Goal: Information Seeking & Learning: Learn about a topic

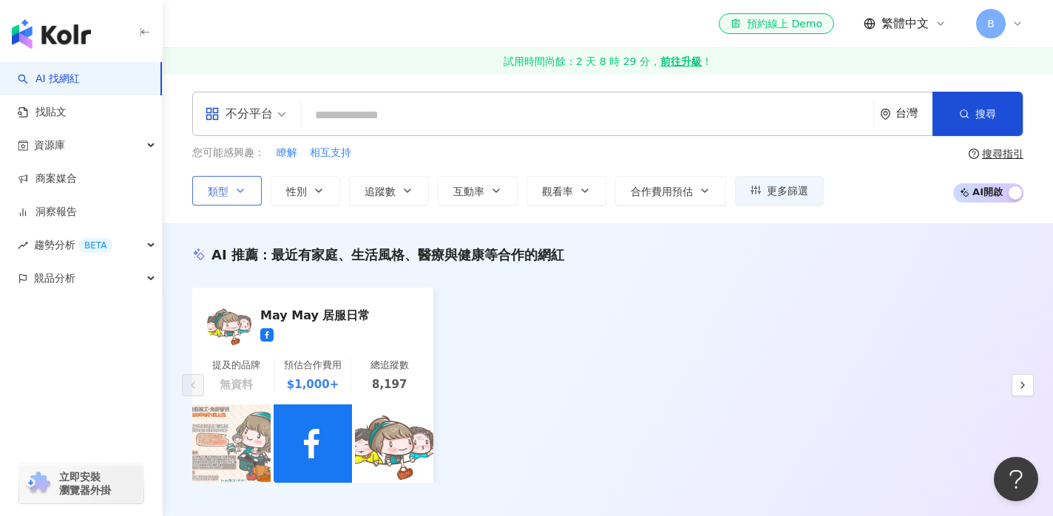
click at [252, 189] on button "類型" at bounding box center [227, 191] width 70 height 30
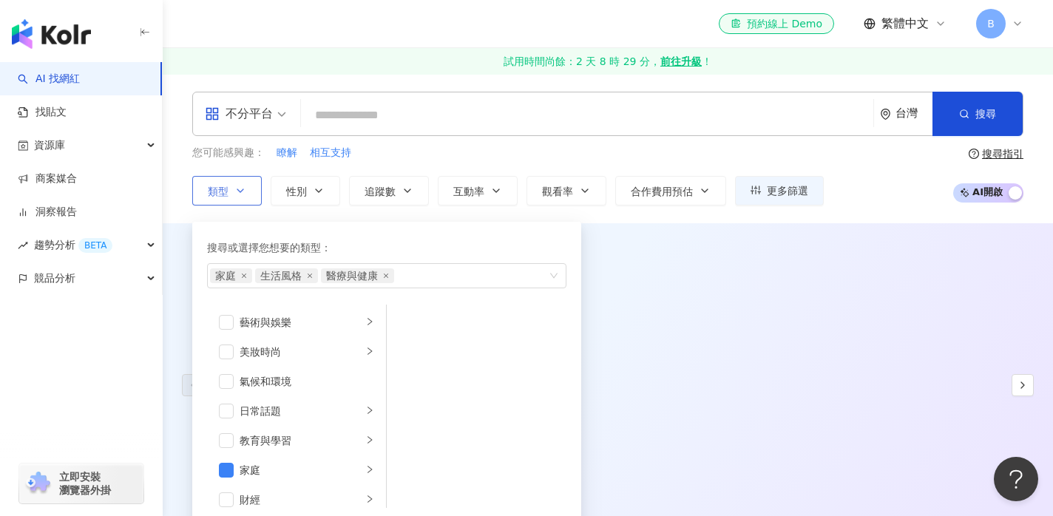
click at [252, 189] on button "類型 搜尋或選擇您想要的類型： 家庭 生活風格 醫療與健康 藝術與娛樂 美妝時尚 氣候和環境 日常話題 教育與學習 家庭 財經 美食 命理占卜 遊戲 法政社會…" at bounding box center [227, 191] width 70 height 30
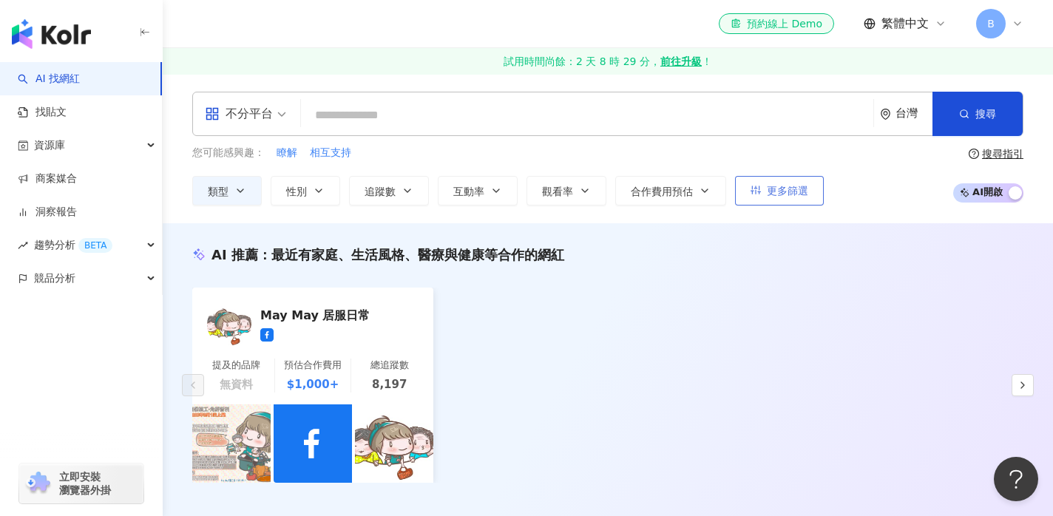
click at [754, 196] on button "更多篩選" at bounding box center [779, 191] width 89 height 30
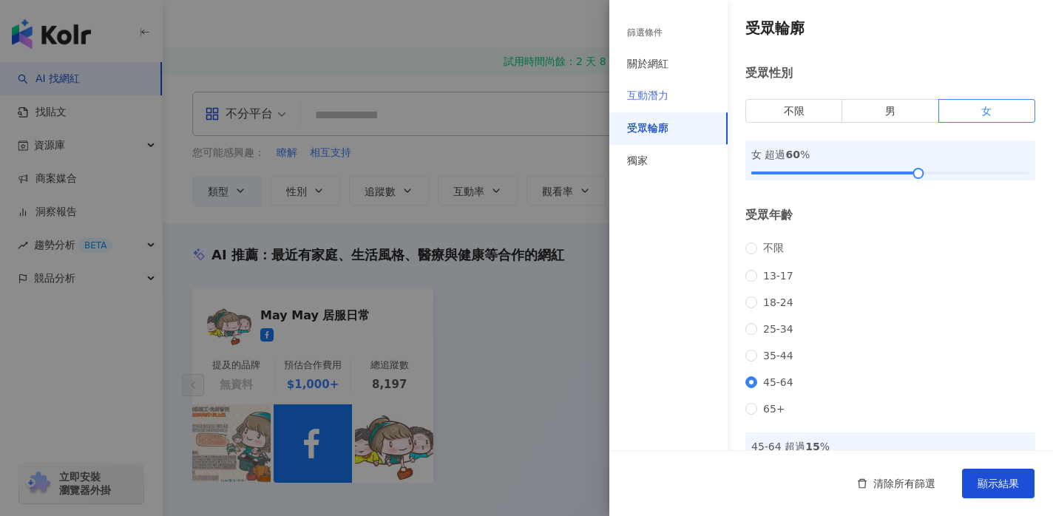
click at [674, 102] on div "互動潛力" at bounding box center [668, 96] width 118 height 33
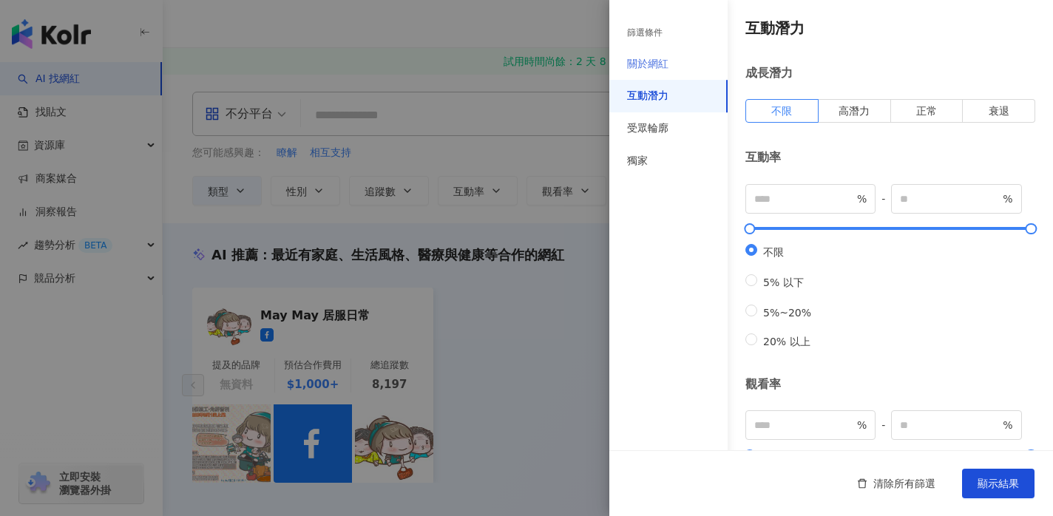
click at [674, 75] on div "關於網紅" at bounding box center [668, 64] width 118 height 33
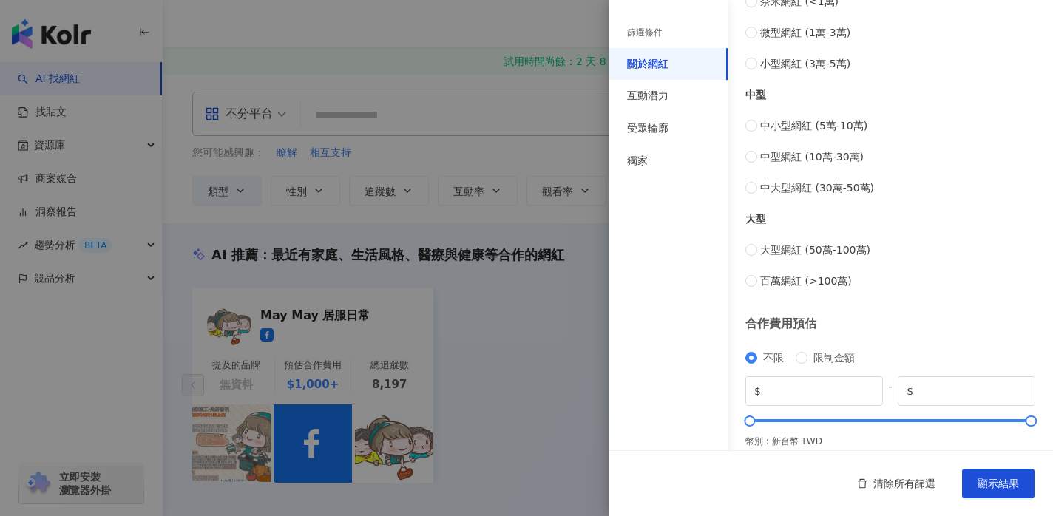
scroll to position [601, 0]
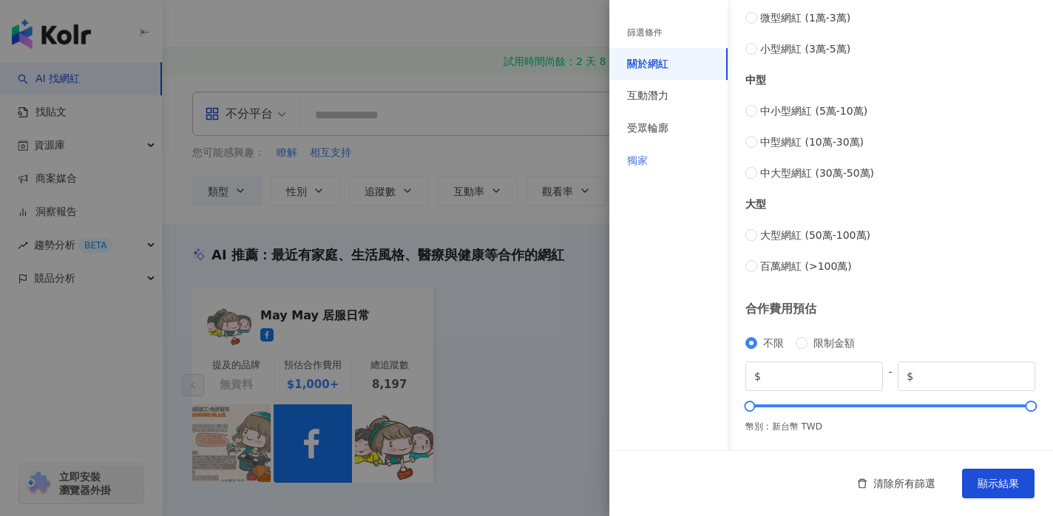
click at [653, 154] on div "獨家" at bounding box center [668, 161] width 118 height 33
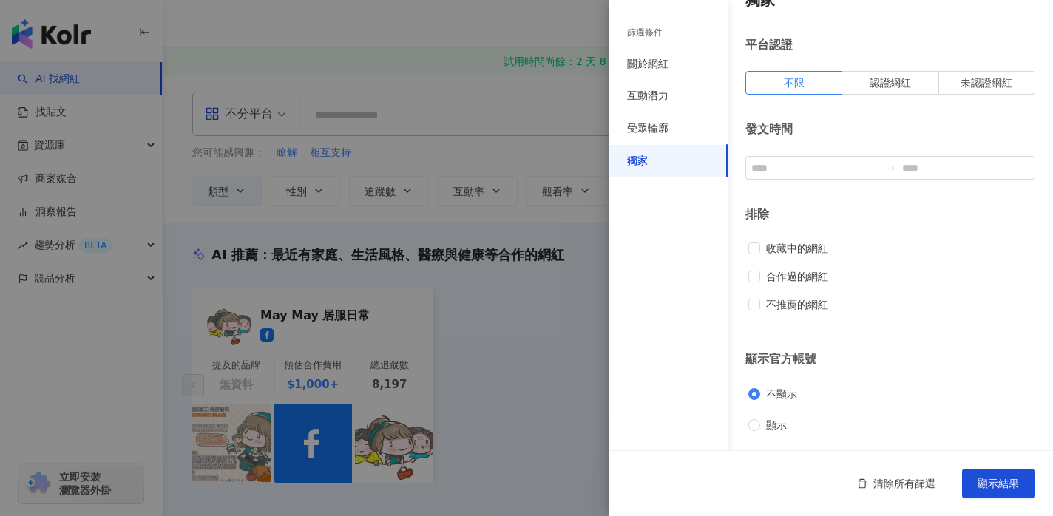
scroll to position [29, 0]
click at [658, 27] on div "篩選條件" at bounding box center [644, 33] width 35 height 13
click at [654, 33] on div "篩選條件" at bounding box center [644, 33] width 35 height 13
click at [646, 33] on div "篩選條件" at bounding box center [644, 33] width 35 height 13
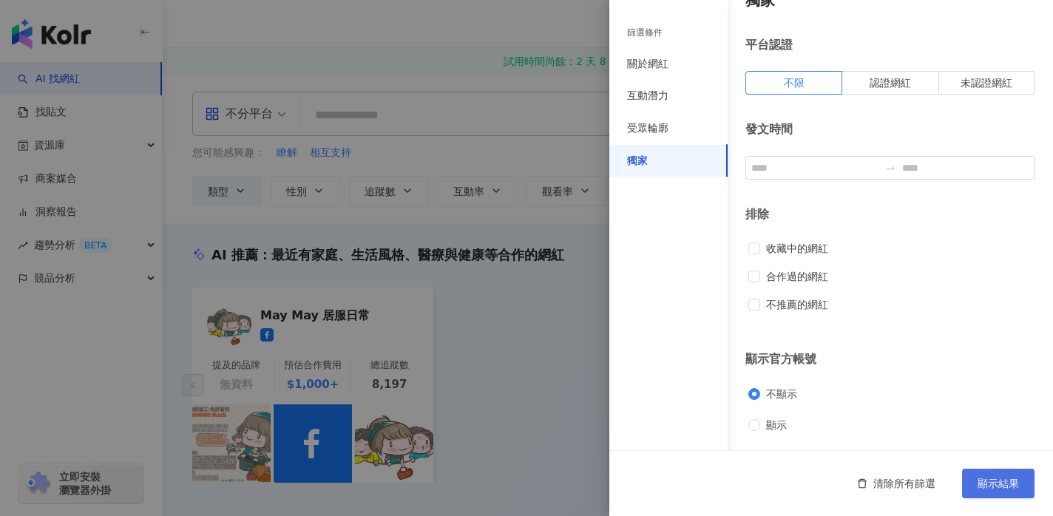
click at [990, 485] on span "顯示結果" at bounding box center [998, 484] width 41 height 12
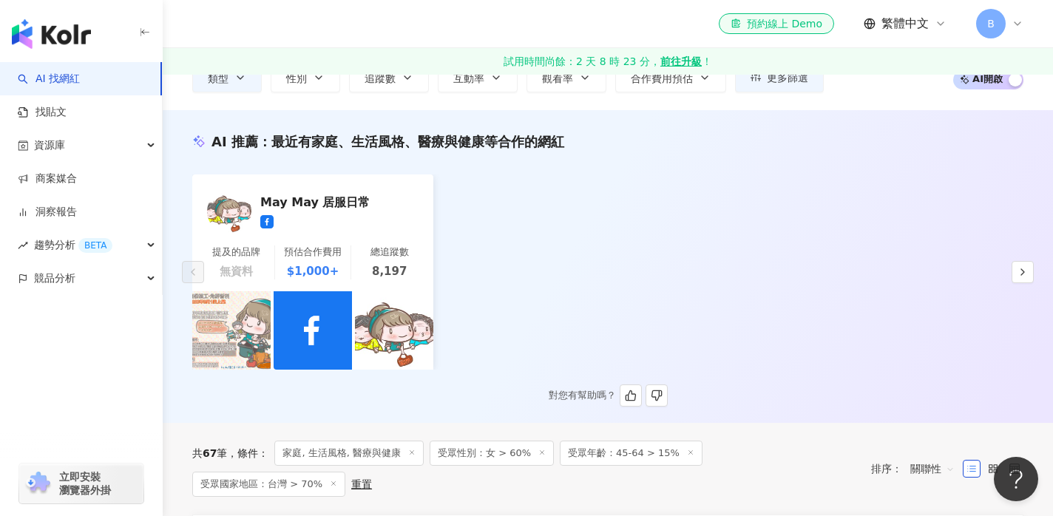
scroll to position [112, 0]
click at [333, 200] on div "May May 居服日常" at bounding box center [334, 202] width 148 height 15
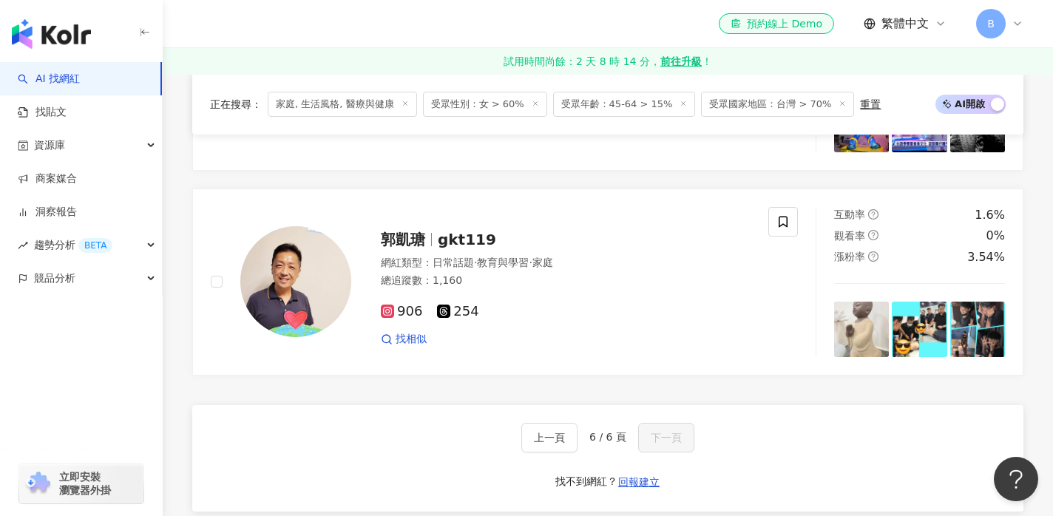
scroll to position [1747, 0]
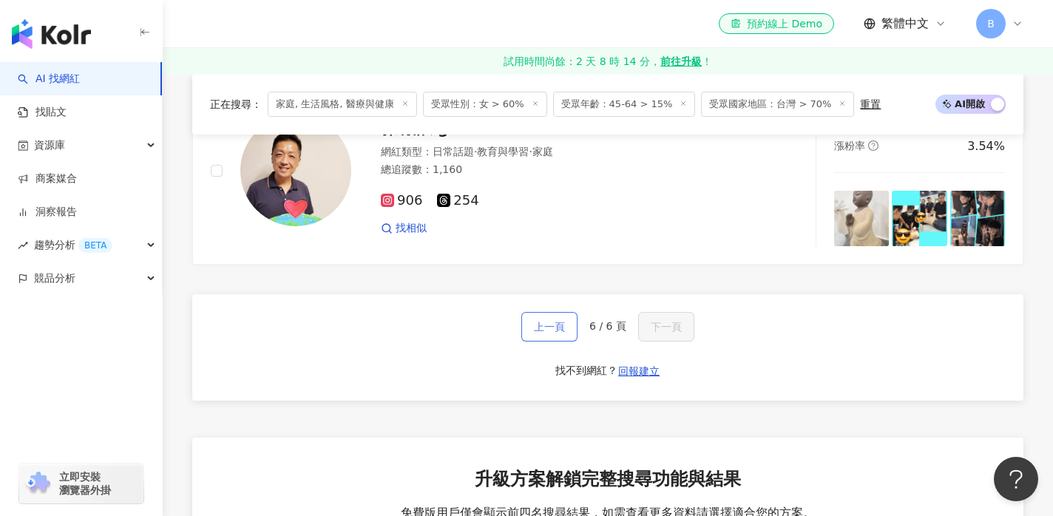
click at [561, 323] on span "上一頁" at bounding box center [549, 327] width 31 height 12
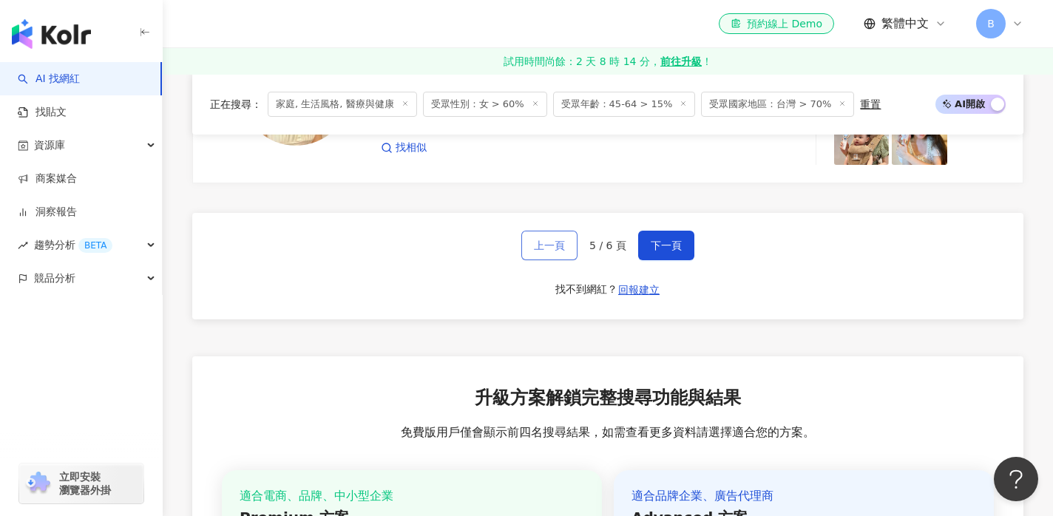
scroll to position [2851, 0]
click at [563, 243] on span "上一頁" at bounding box center [549, 246] width 31 height 12
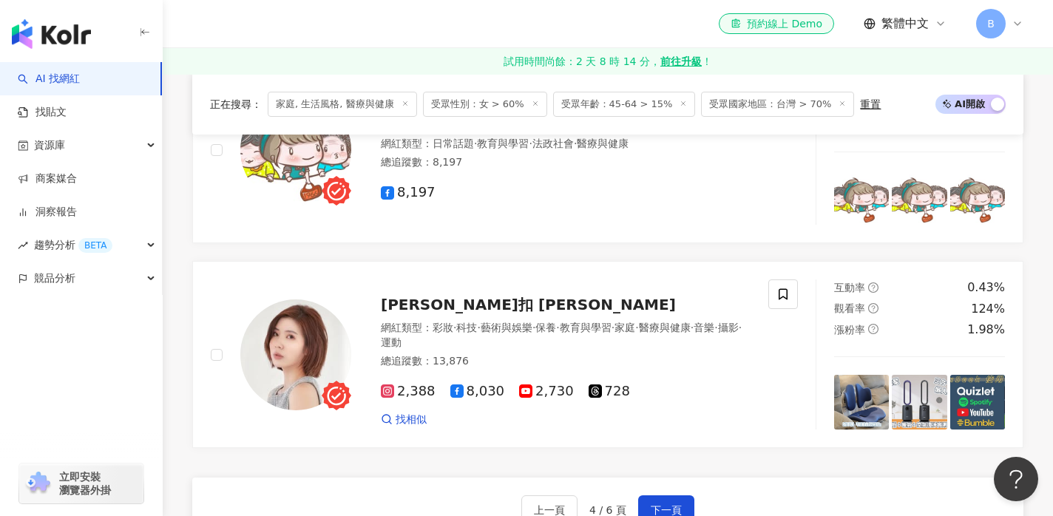
scroll to position [2624, 0]
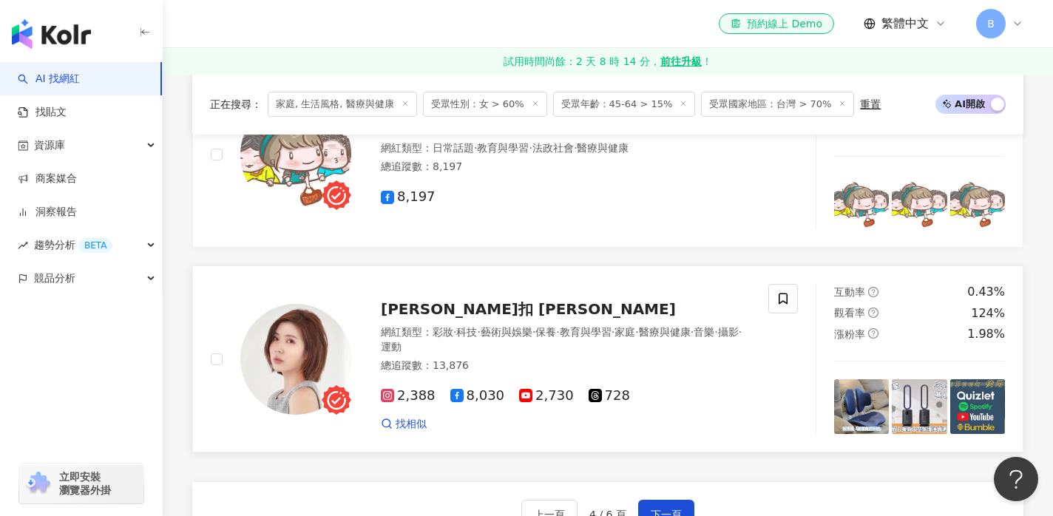
click at [423, 299] on div "汀尼扣 Nicole" at bounding box center [566, 309] width 370 height 21
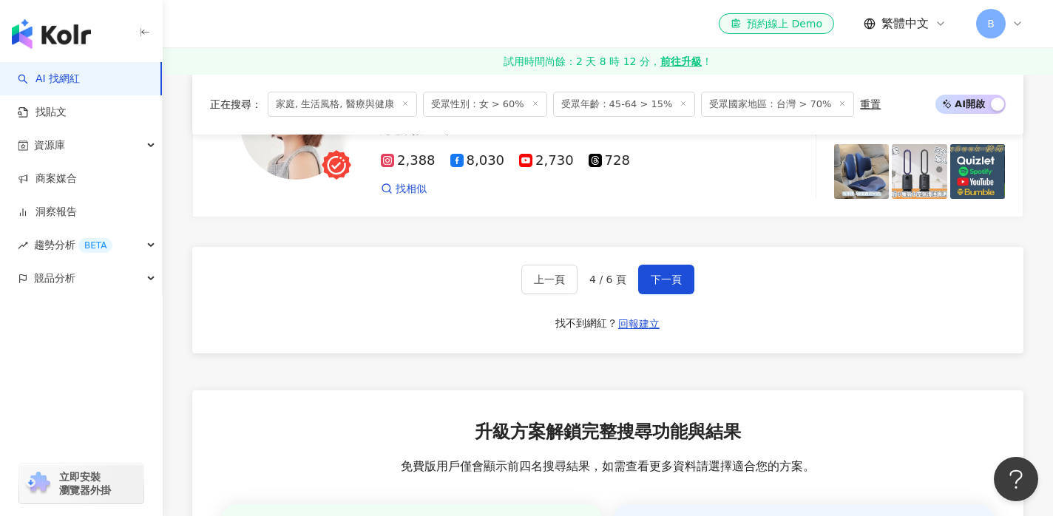
scroll to position [2860, 0]
click at [528, 264] on button "上一頁" at bounding box center [549, 279] width 56 height 30
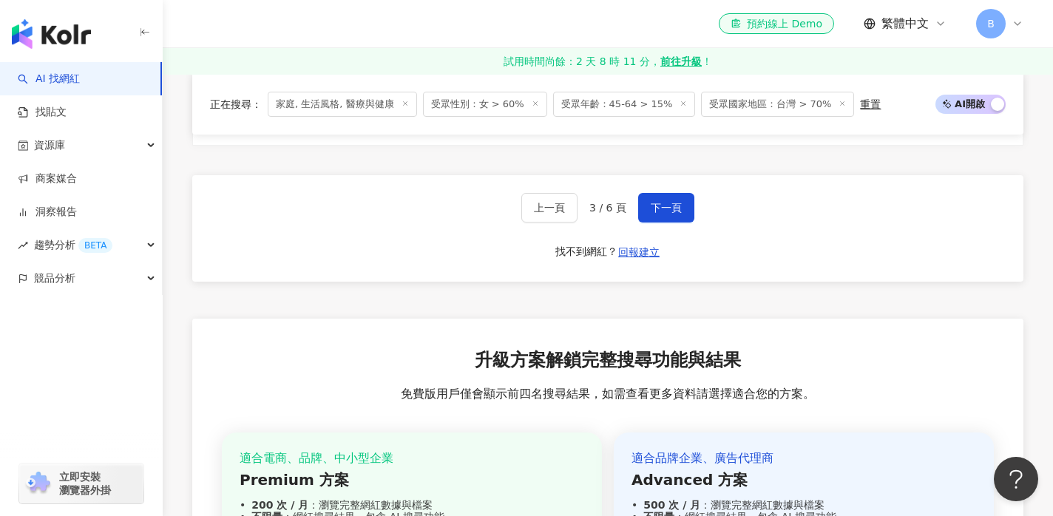
scroll to position [2919, 0]
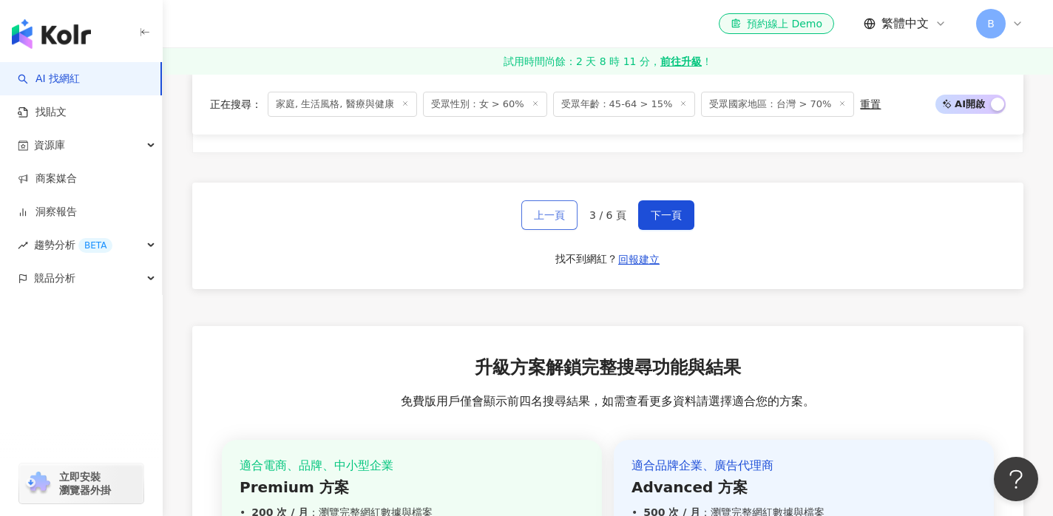
click at [533, 200] on button "上一頁" at bounding box center [549, 215] width 56 height 30
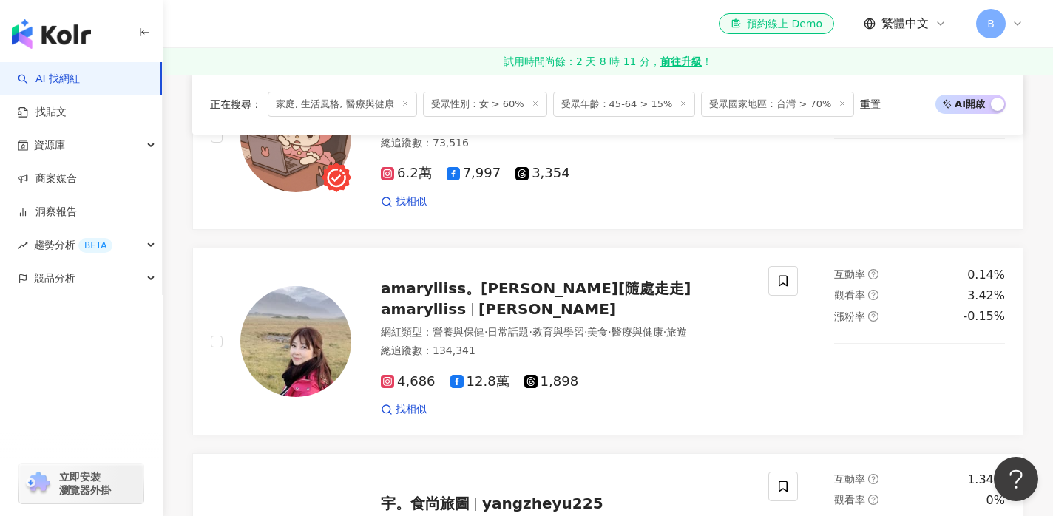
scroll to position [1573, 0]
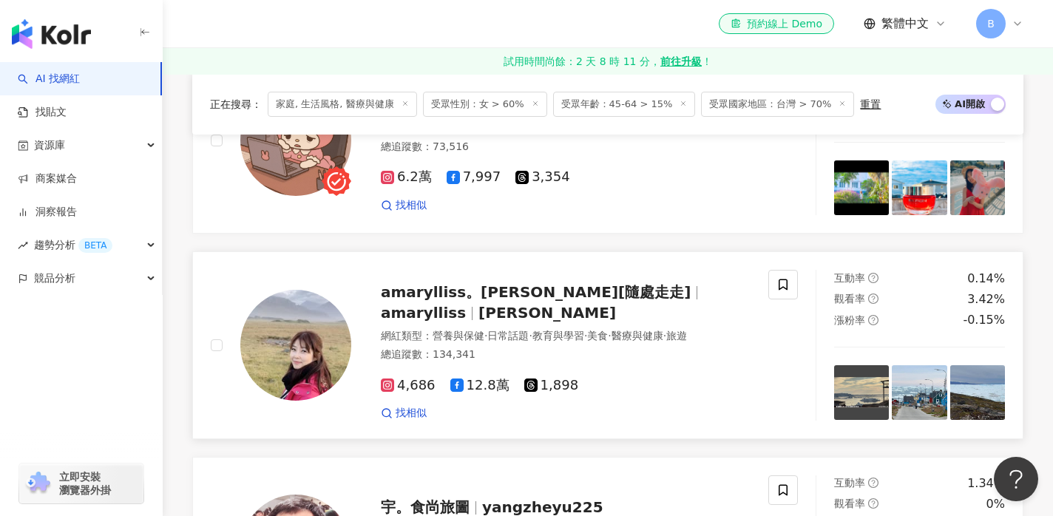
click at [488, 301] on span "amarylliss。艾瑪[隨處走走]" at bounding box center [536, 292] width 310 height 18
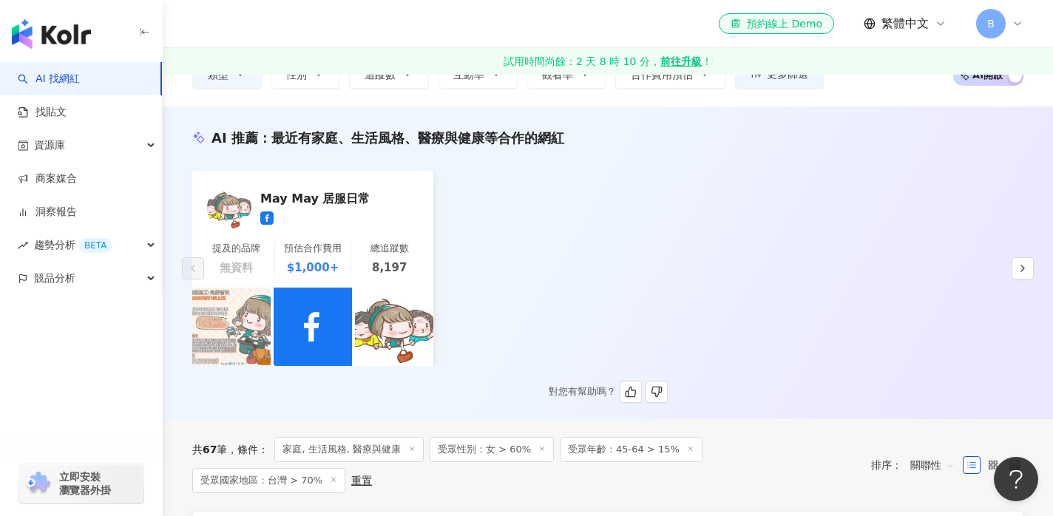
scroll to position [116, 0]
click at [330, 199] on div "May May 居服日常" at bounding box center [334, 199] width 148 height 15
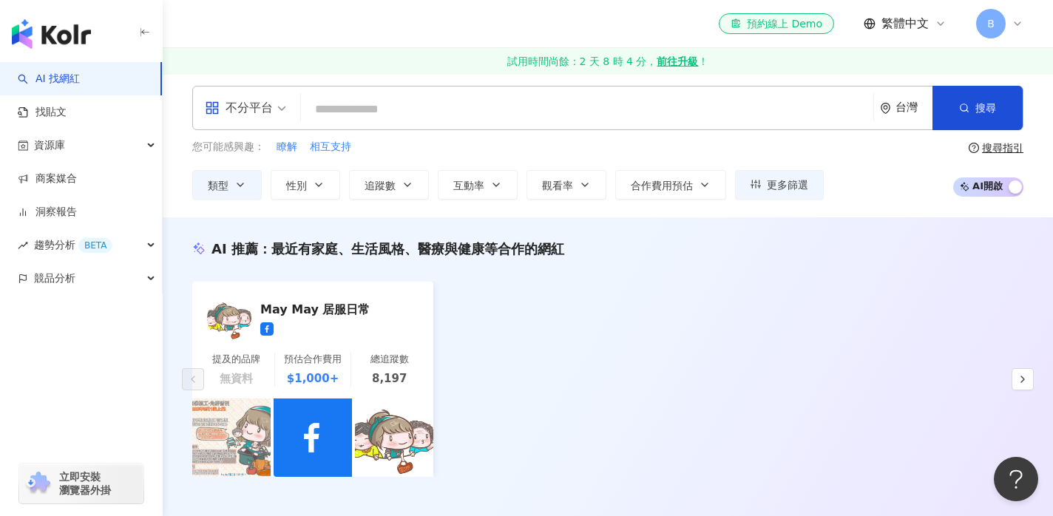
scroll to position [0, 0]
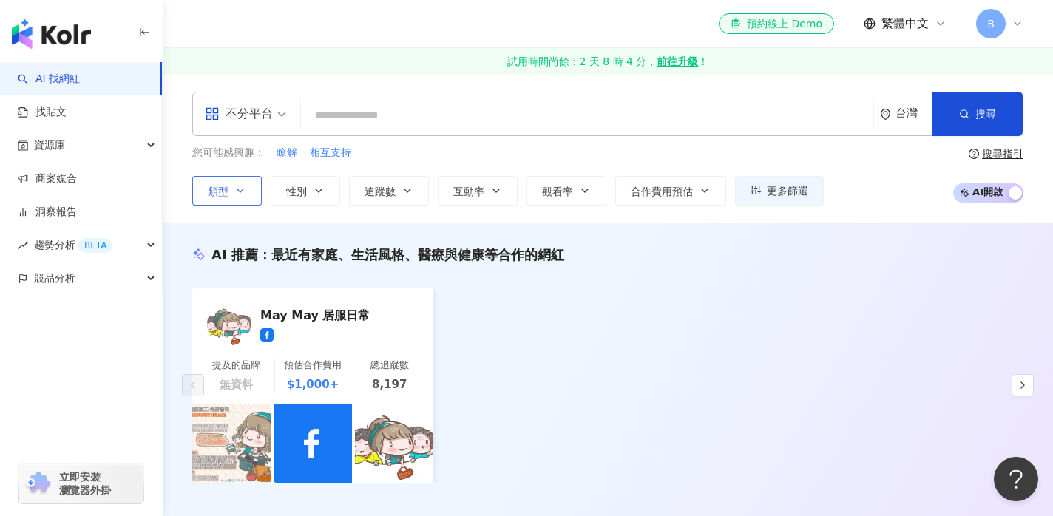
click at [251, 188] on button "類型" at bounding box center [227, 191] width 70 height 30
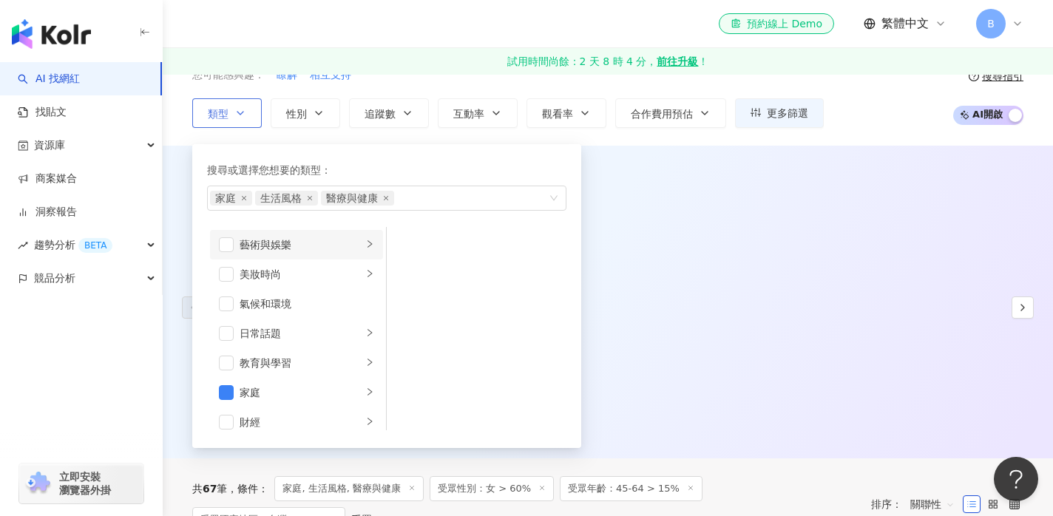
scroll to position [77, 0]
click at [317, 120] on button "性別" at bounding box center [306, 114] width 70 height 30
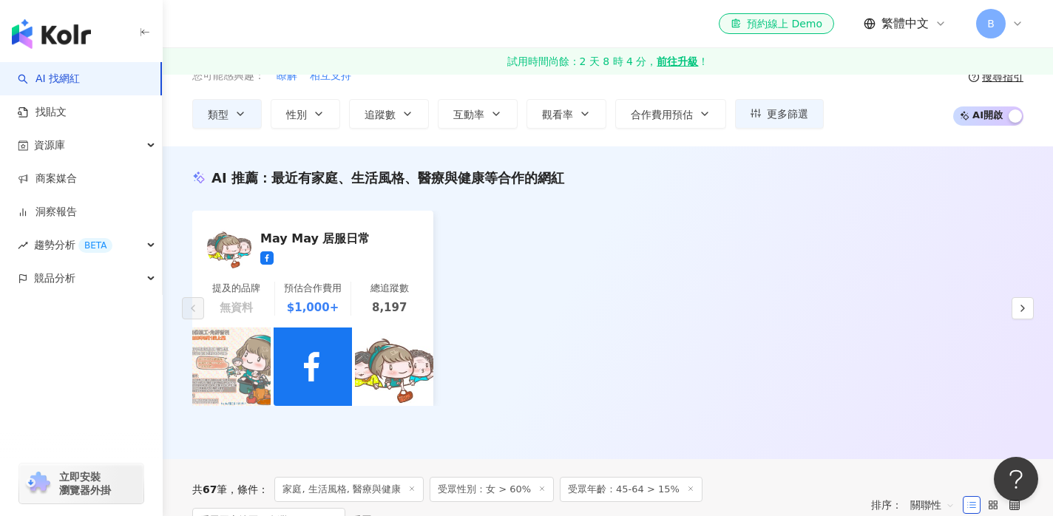
scroll to position [0, 0]
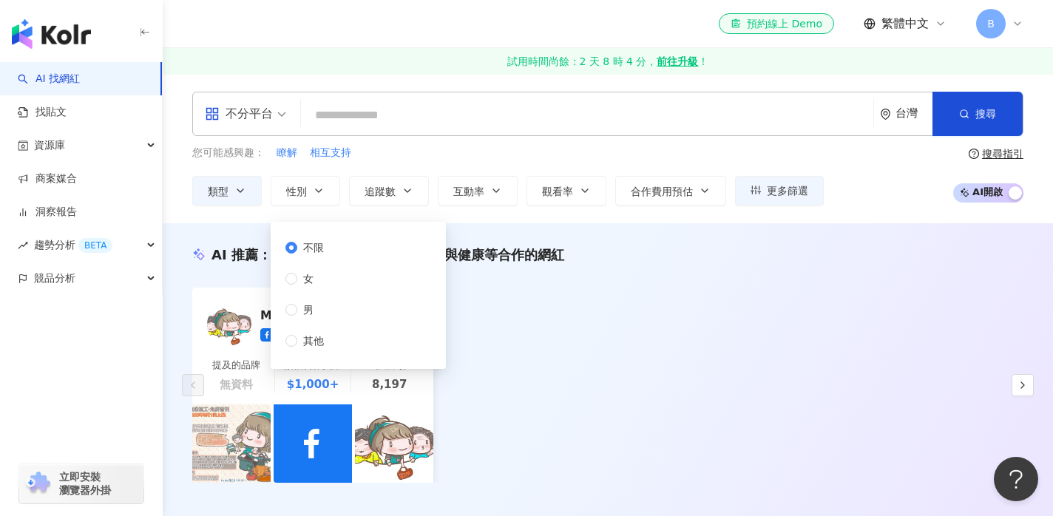
click at [413, 158] on div "您可能感興趣： 瞭解 相互支持" at bounding box center [508, 153] width 632 height 16
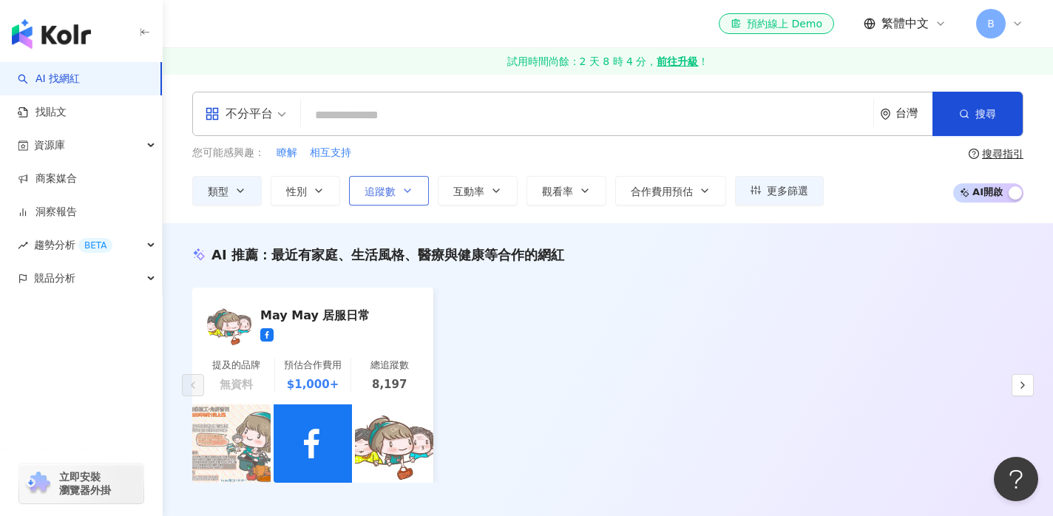
click at [400, 186] on button "追蹤數" at bounding box center [389, 191] width 80 height 30
click at [445, 157] on div "您可能感興趣： 瞭解 相互支持" at bounding box center [508, 153] width 632 height 16
click at [246, 192] on icon "button" at bounding box center [240, 191] width 12 height 12
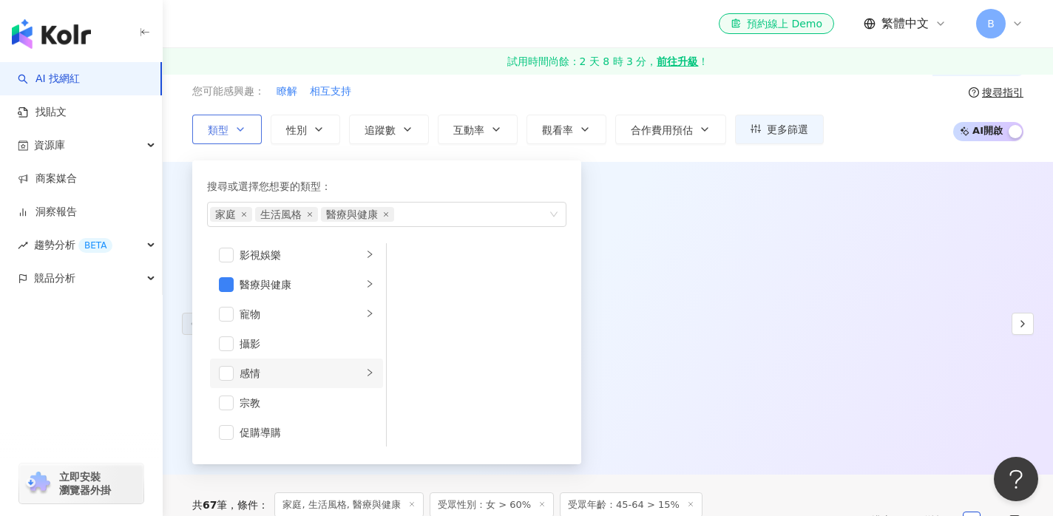
scroll to position [358, 0]
click at [282, 376] on div "感情" at bounding box center [301, 376] width 123 height 16
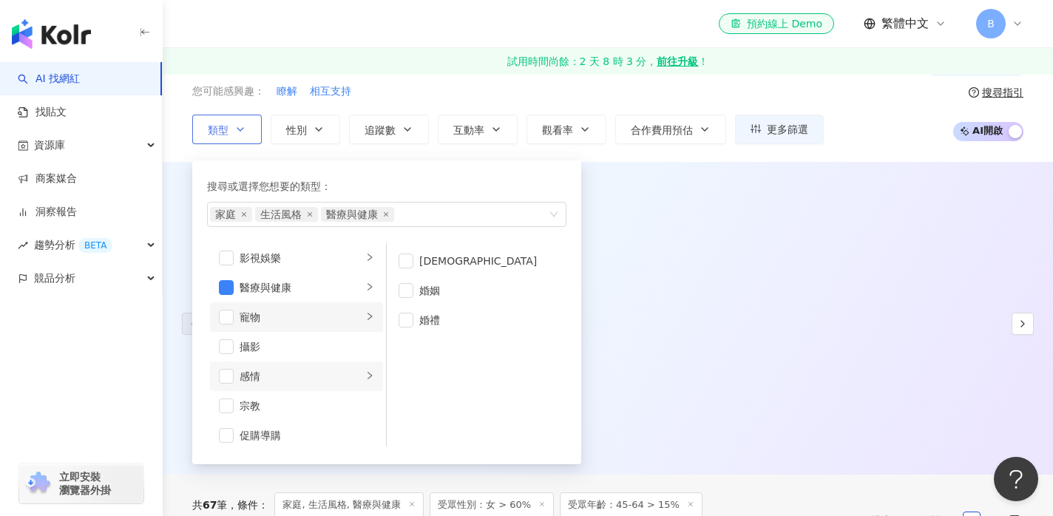
click at [315, 321] on div "寵物" at bounding box center [301, 317] width 123 height 16
click at [317, 289] on div "醫療與健康" at bounding box center [301, 288] width 123 height 16
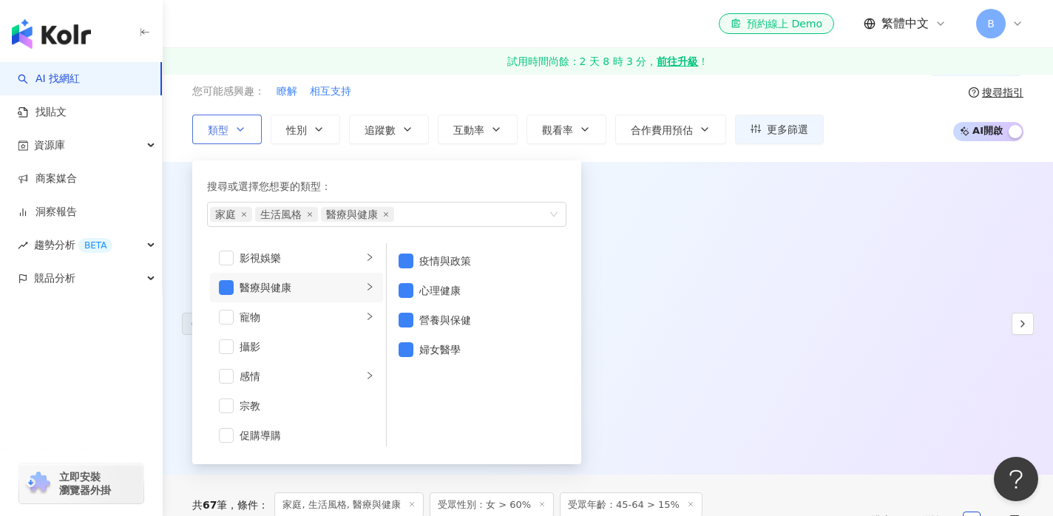
click at [317, 289] on div "醫療與健康" at bounding box center [301, 288] width 123 height 16
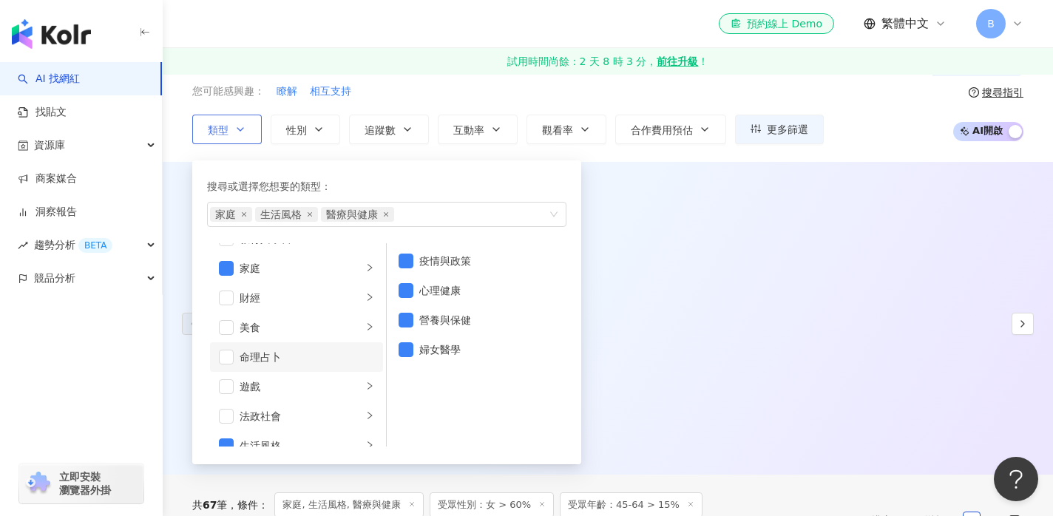
scroll to position [143, 0]
click at [309, 329] on div "美食" at bounding box center [301, 324] width 123 height 16
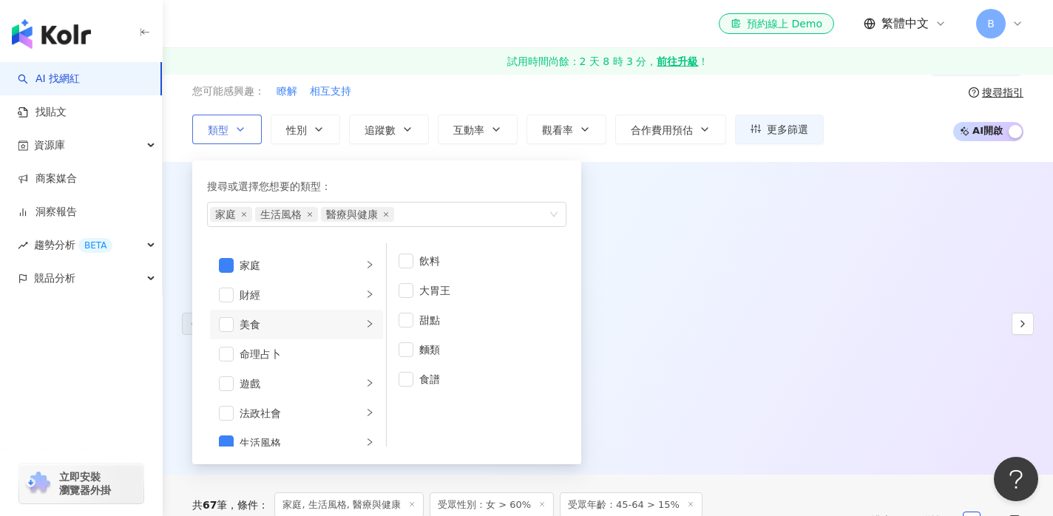
click at [309, 329] on div "美食" at bounding box center [301, 324] width 123 height 16
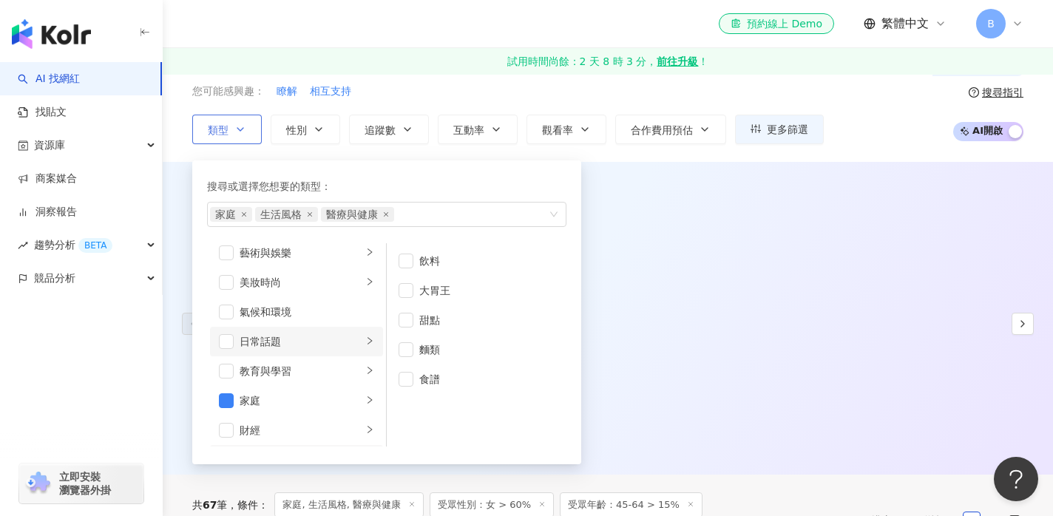
scroll to position [6, 0]
click at [307, 337] on div "日常話題" at bounding box center [301, 344] width 123 height 16
click at [223, 339] on span "button" at bounding box center [226, 343] width 15 height 15
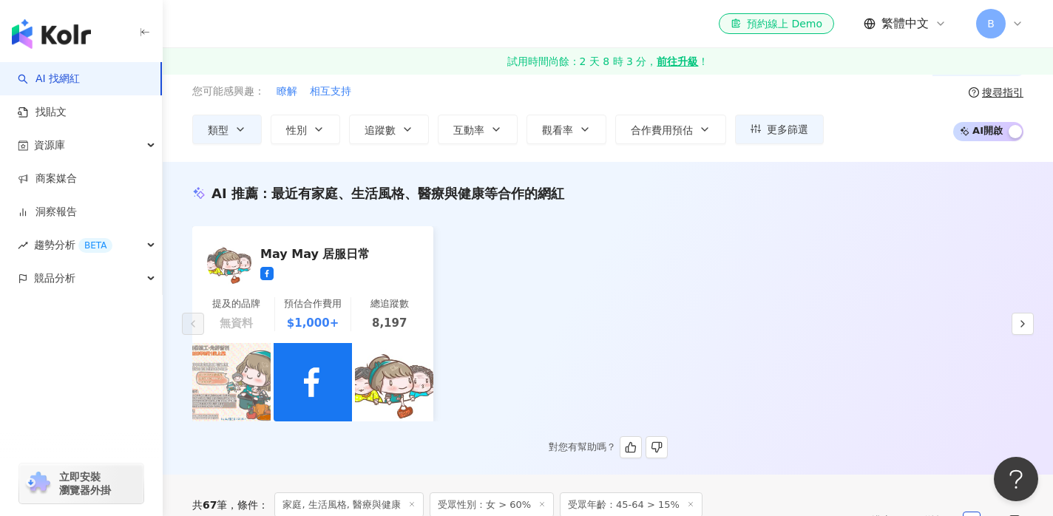
click at [688, 250] on div "May May 居服日常 提及的品牌 無資料 預估合作費用 $1,000+ 總追蹤數 8,197" at bounding box center [607, 323] width 831 height 195
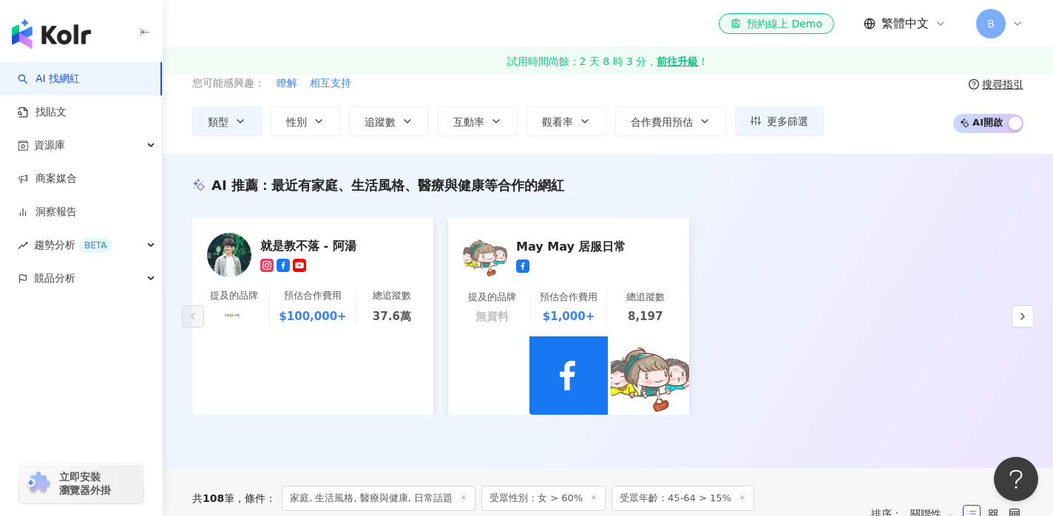
scroll to position [83, 0]
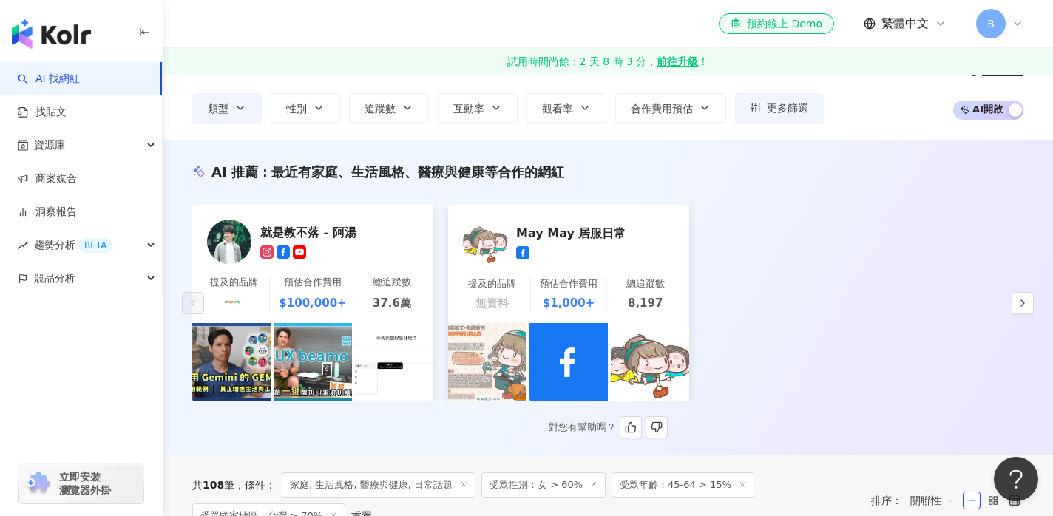
click at [331, 233] on div "就是教不落 - 阿湯" at bounding box center [334, 232] width 148 height 15
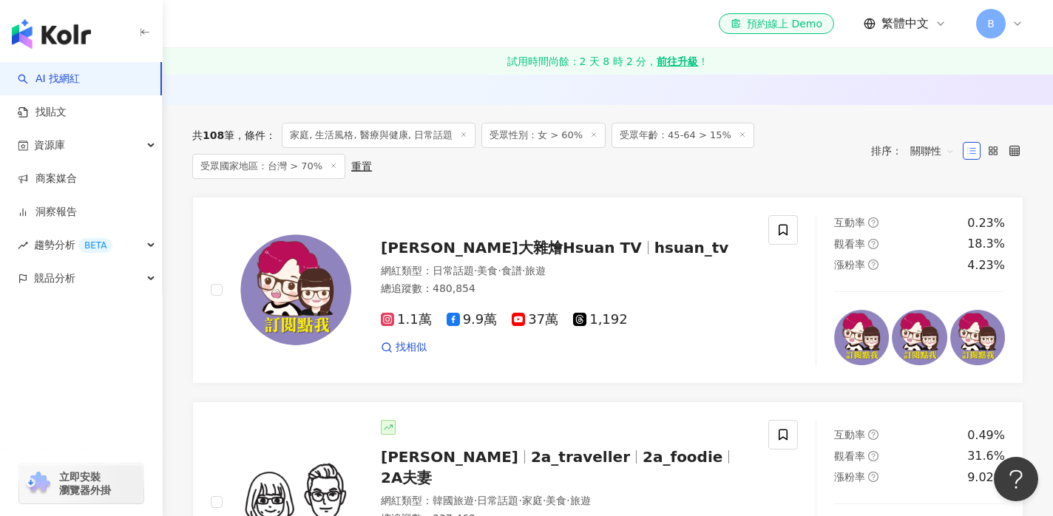
scroll to position [431, 0]
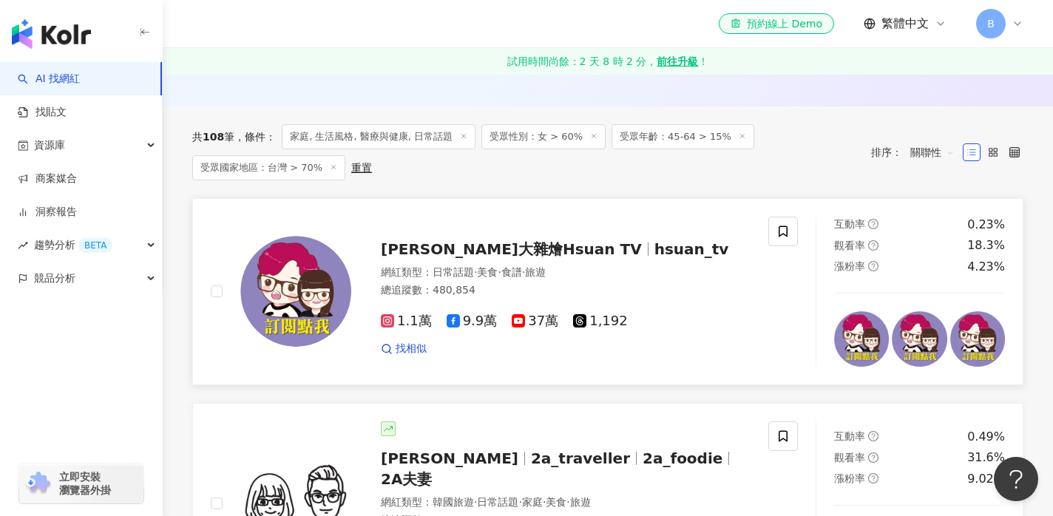
click at [462, 252] on span "瑄瑄大雜燴Hsuan TV" at bounding box center [511, 249] width 261 height 18
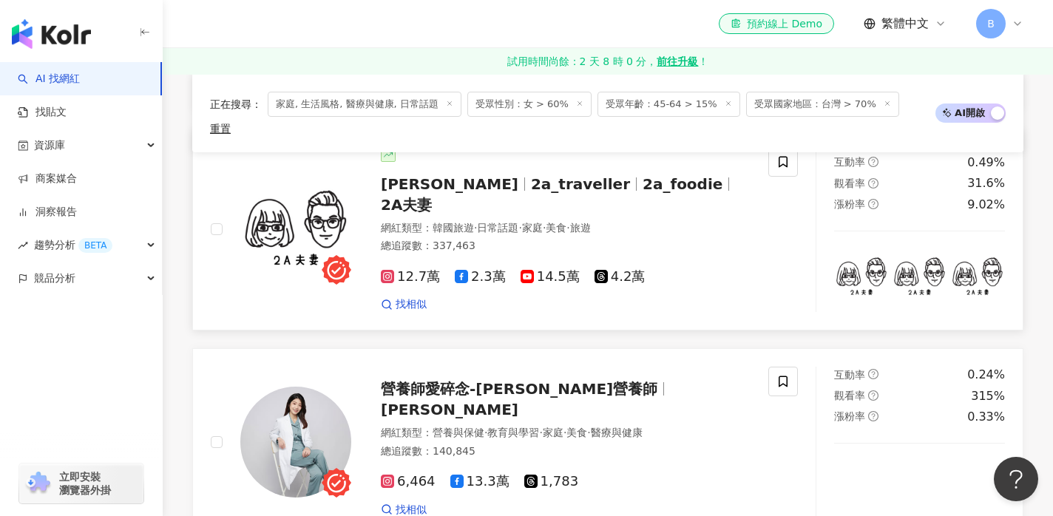
scroll to position [694, 0]
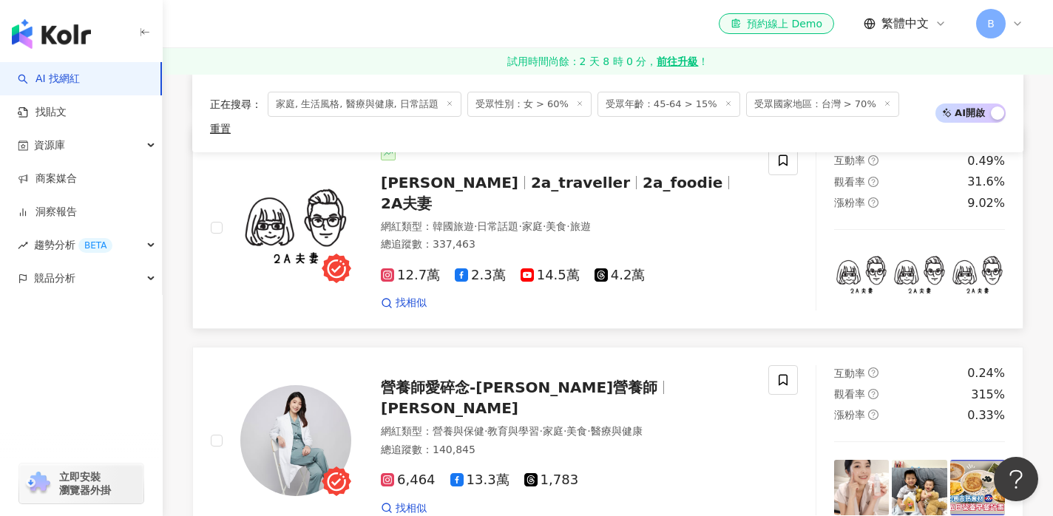
click at [643, 174] on span "2a_foodie" at bounding box center [683, 183] width 80 height 18
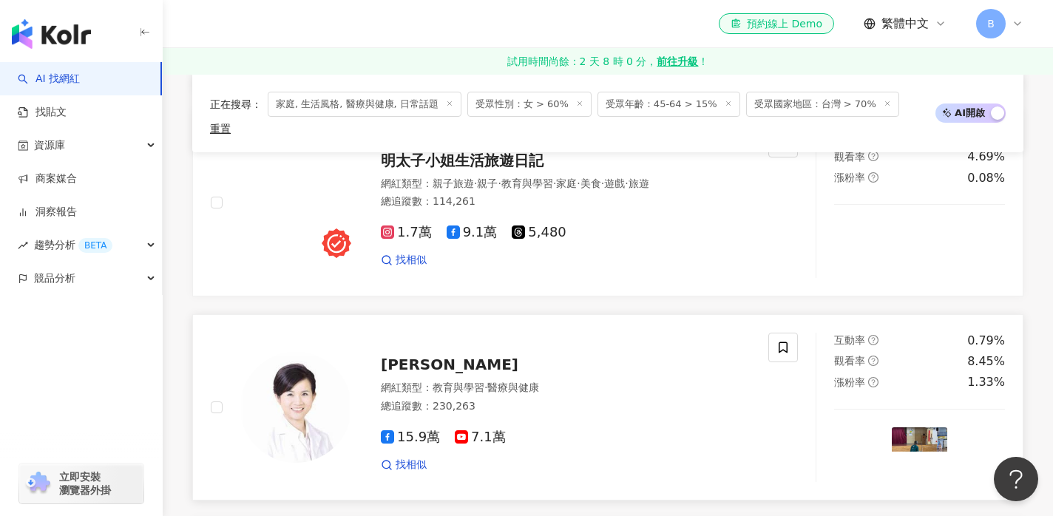
scroll to position [1341, 0]
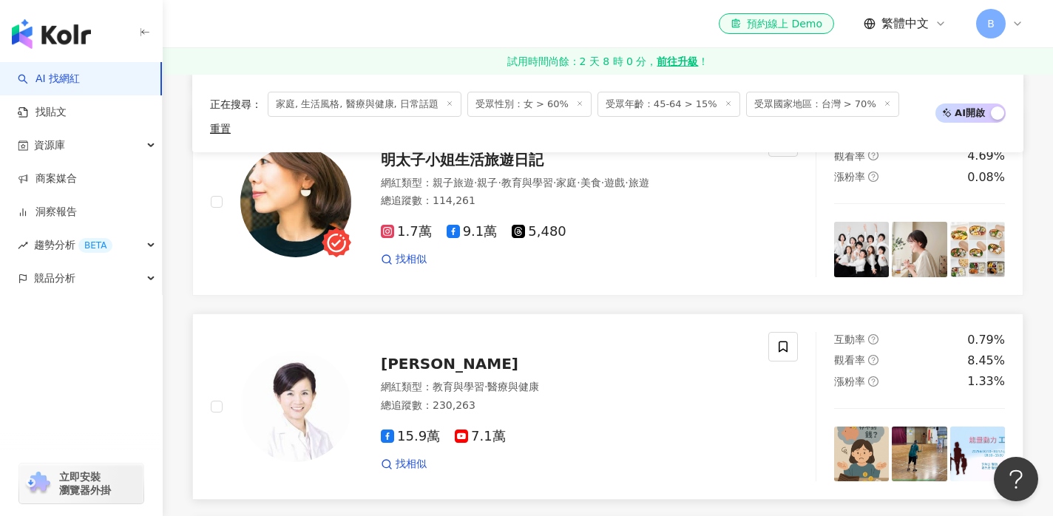
click at [401, 355] on span "許瑞云" at bounding box center [450, 364] width 138 height 18
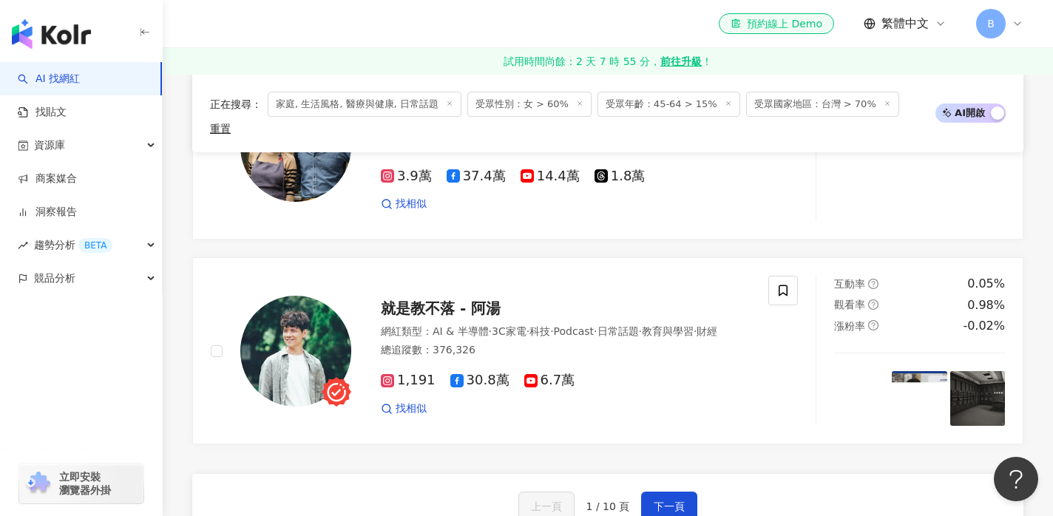
scroll to position [2659, 0]
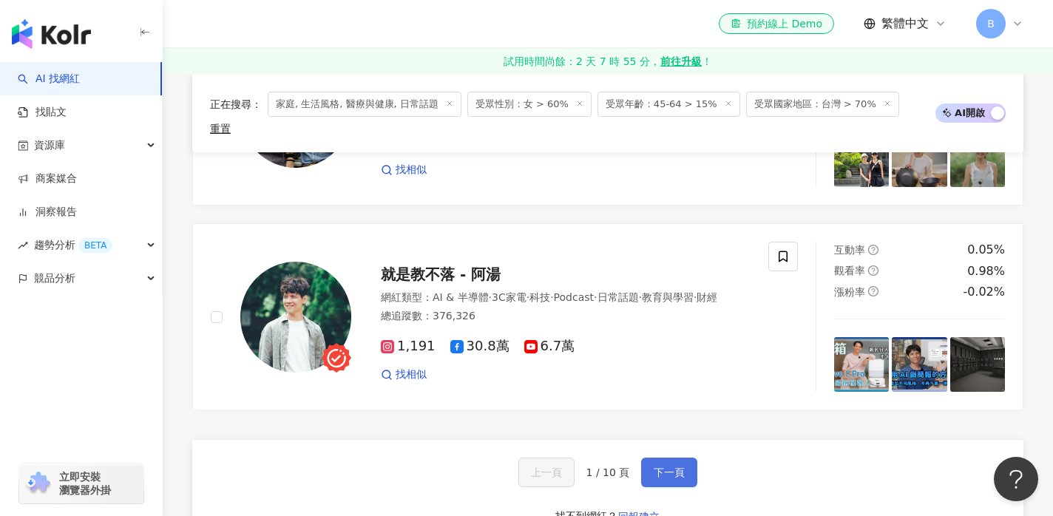
click at [675, 467] on span "下一頁" at bounding box center [669, 473] width 31 height 12
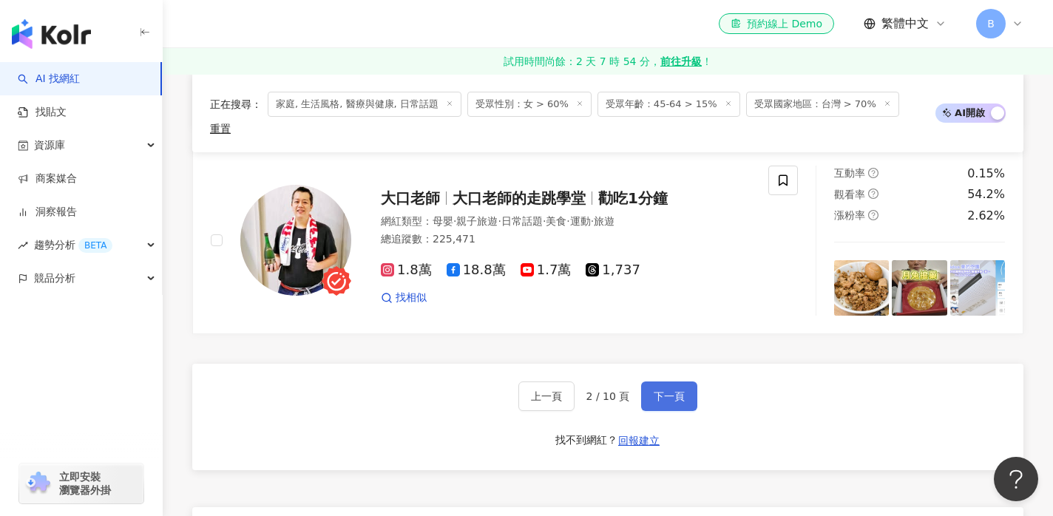
scroll to position [2718, 0]
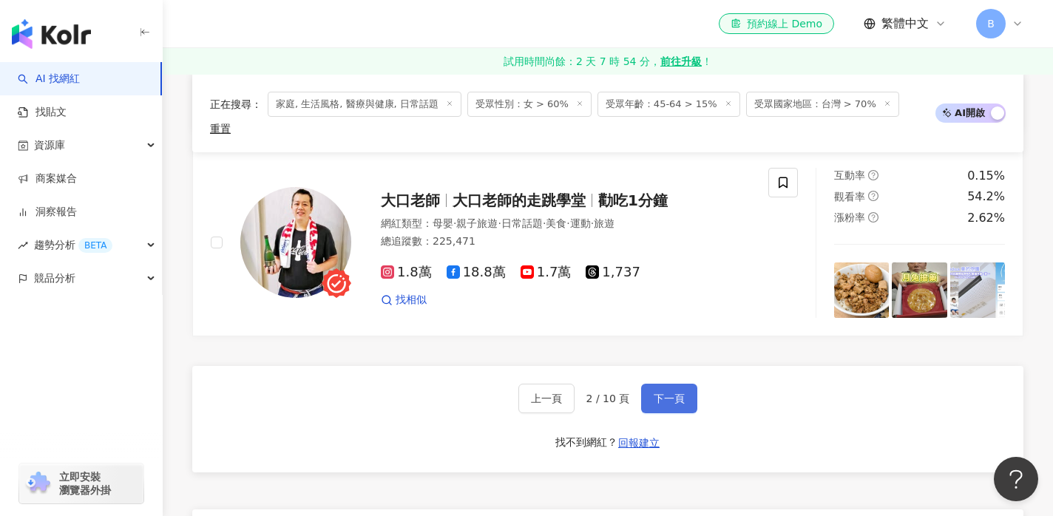
click at [680, 393] on span "下一頁" at bounding box center [669, 399] width 31 height 12
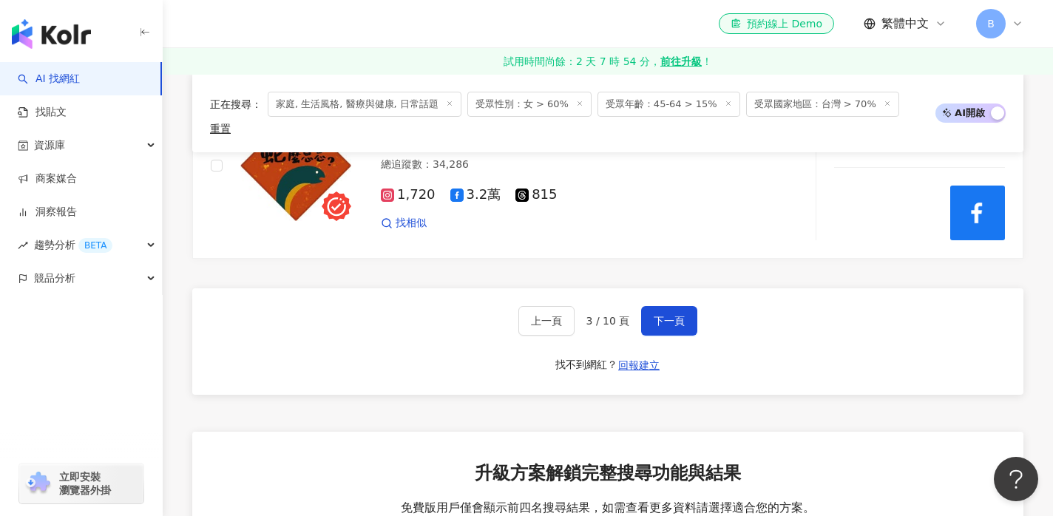
scroll to position [2817, 0]
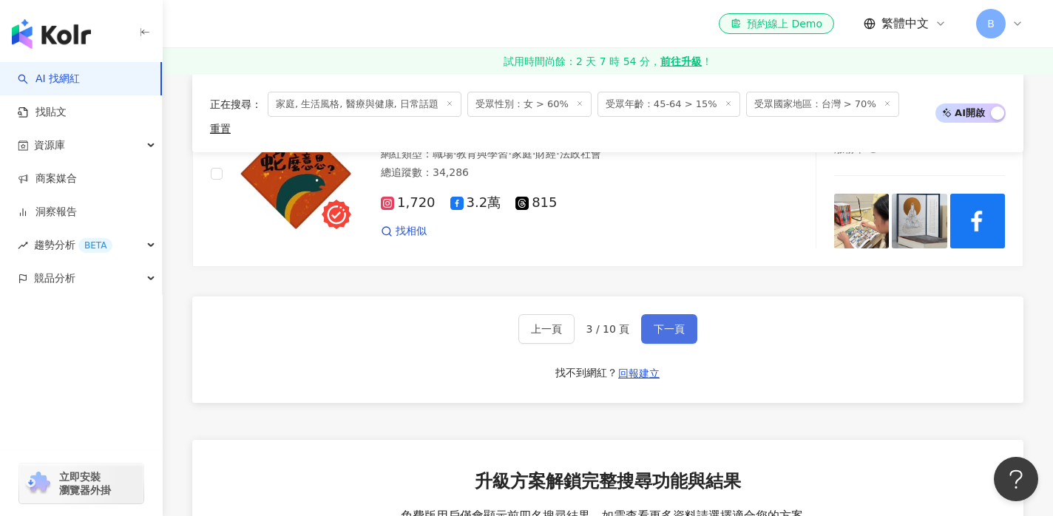
click at [674, 323] on span "下一頁" at bounding box center [669, 329] width 31 height 12
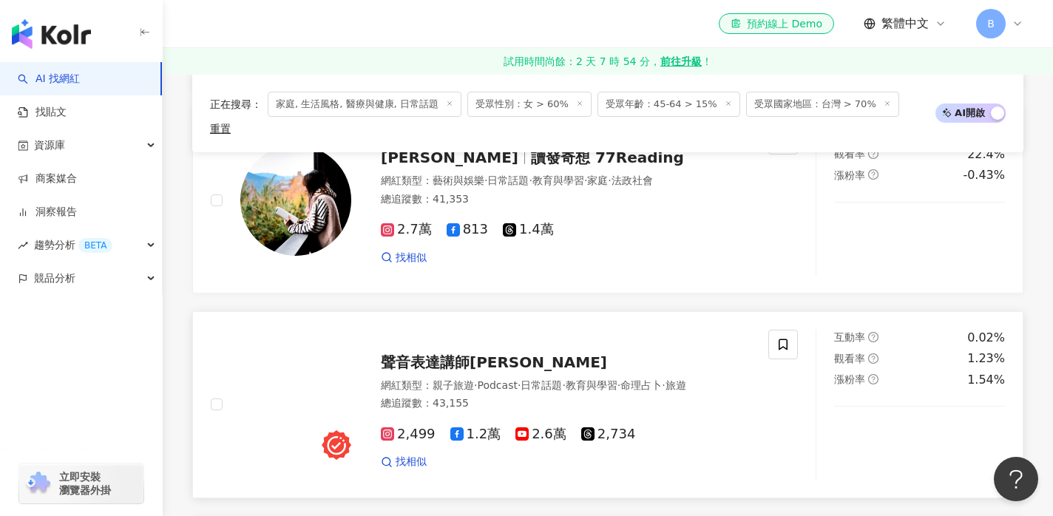
scroll to position [1715, 0]
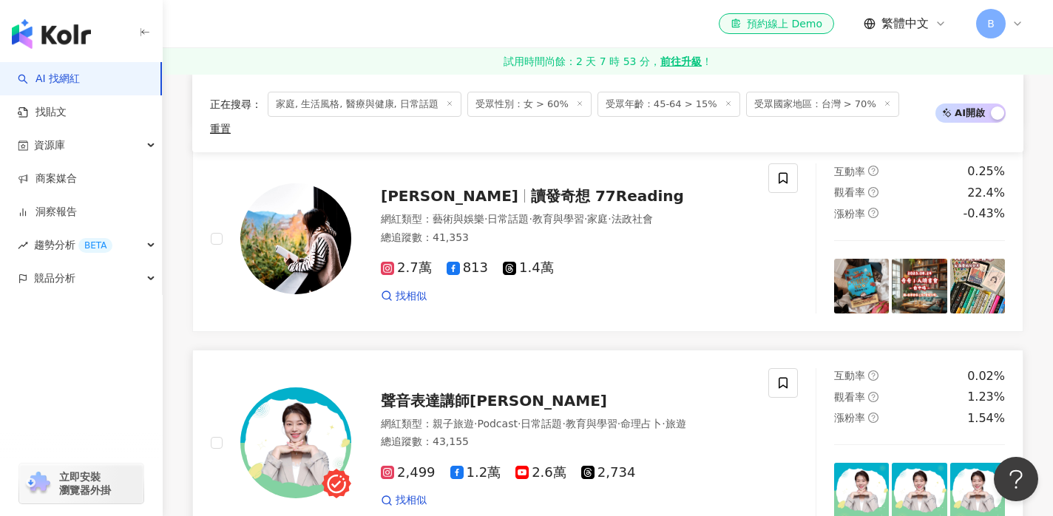
click at [467, 392] on span "聲音表達講師[PERSON_NAME]" at bounding box center [494, 401] width 226 height 18
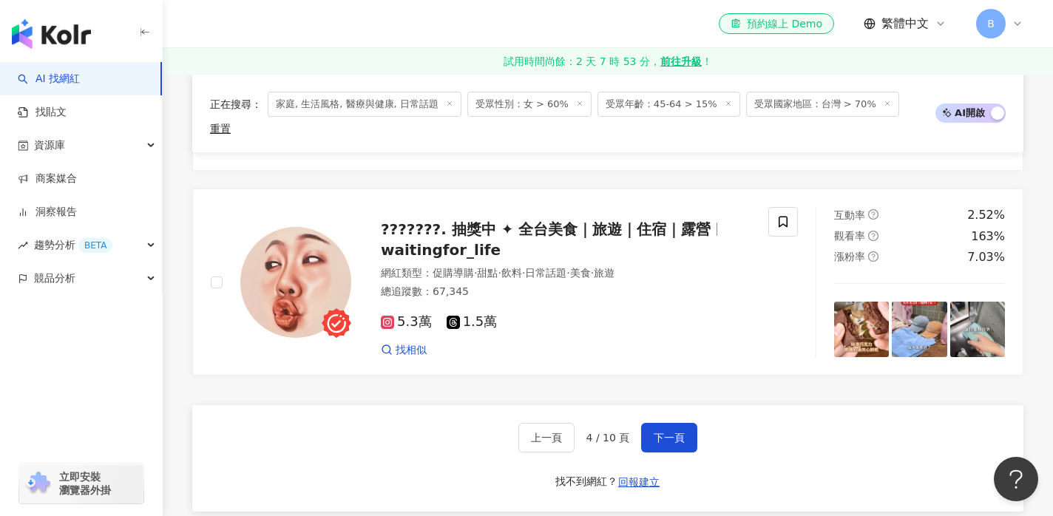
scroll to position [2758, 0]
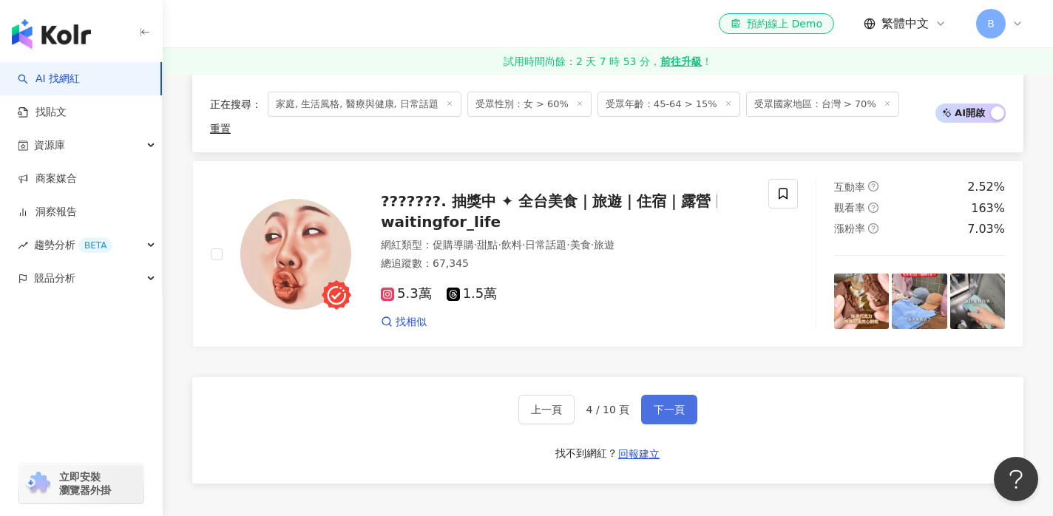
click at [686, 395] on button "下一頁" at bounding box center [669, 410] width 56 height 30
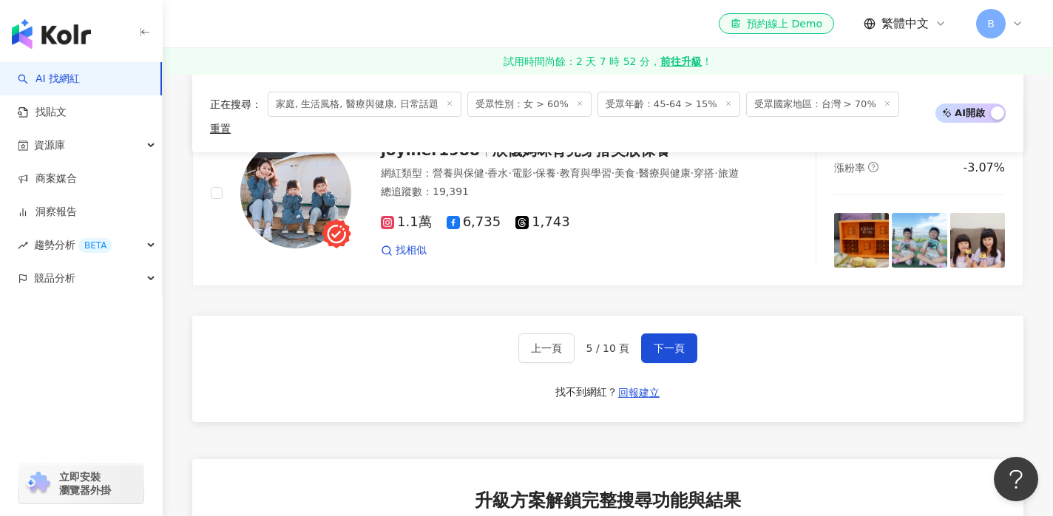
scroll to position [2800, 0]
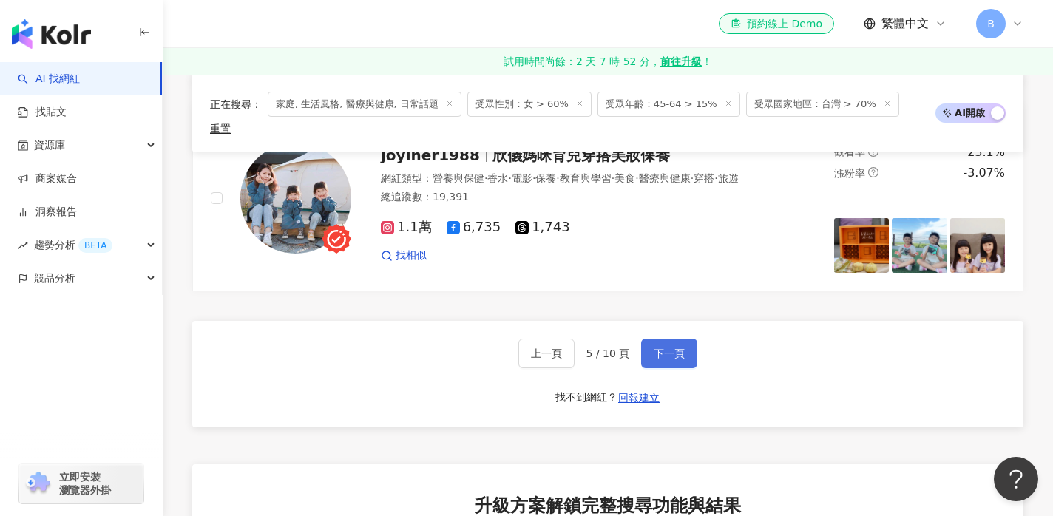
click at [657, 339] on button "下一頁" at bounding box center [669, 354] width 56 height 30
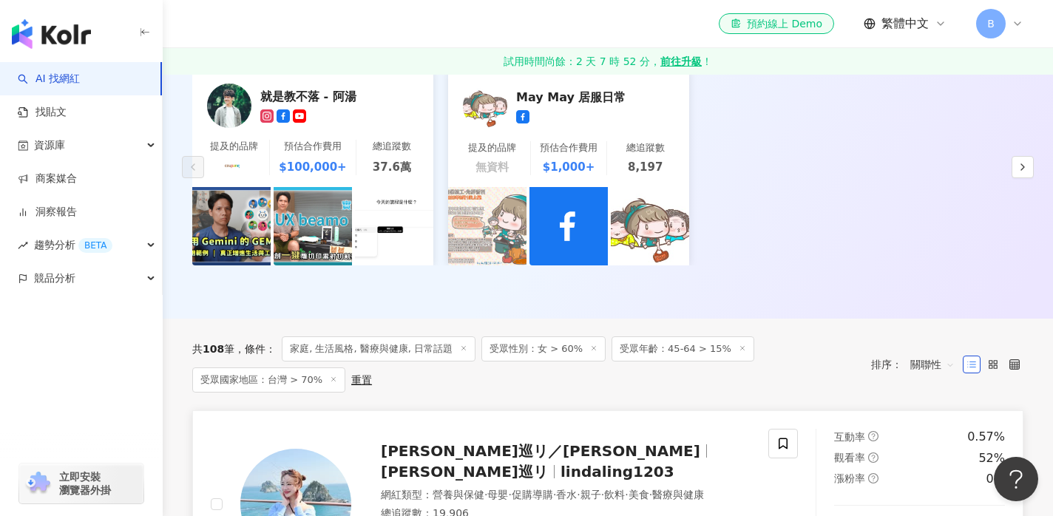
scroll to position [217, 0]
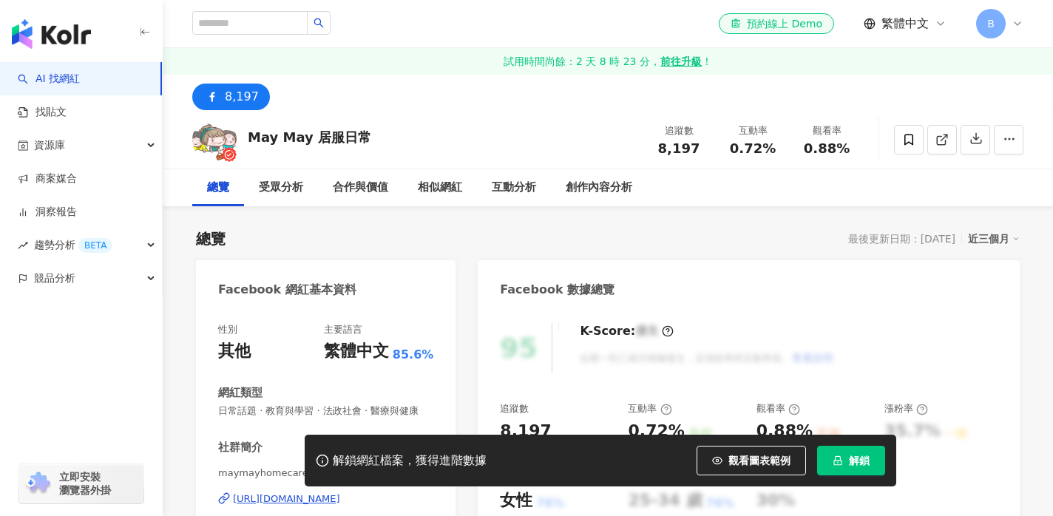
click at [873, 461] on button "解鎖" at bounding box center [851, 461] width 68 height 30
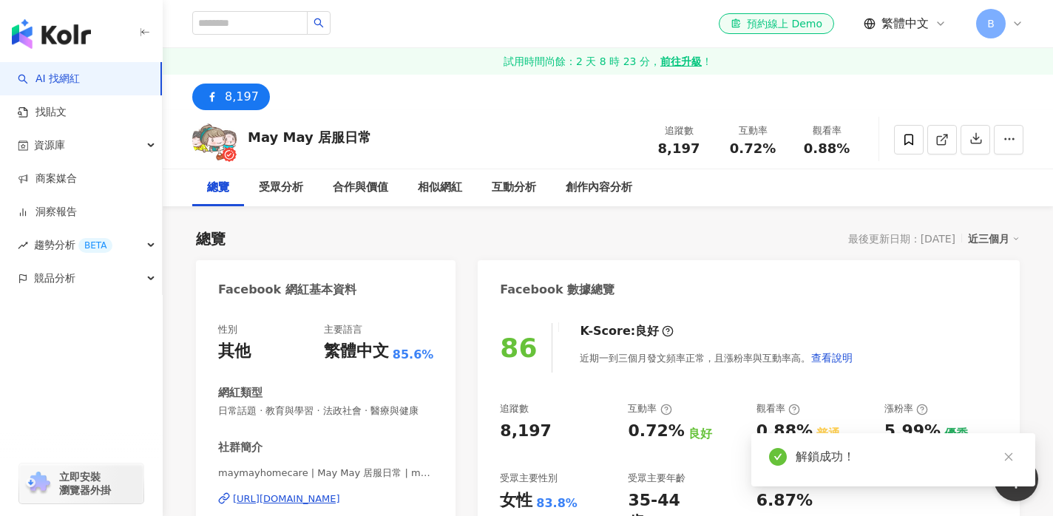
scroll to position [35, 0]
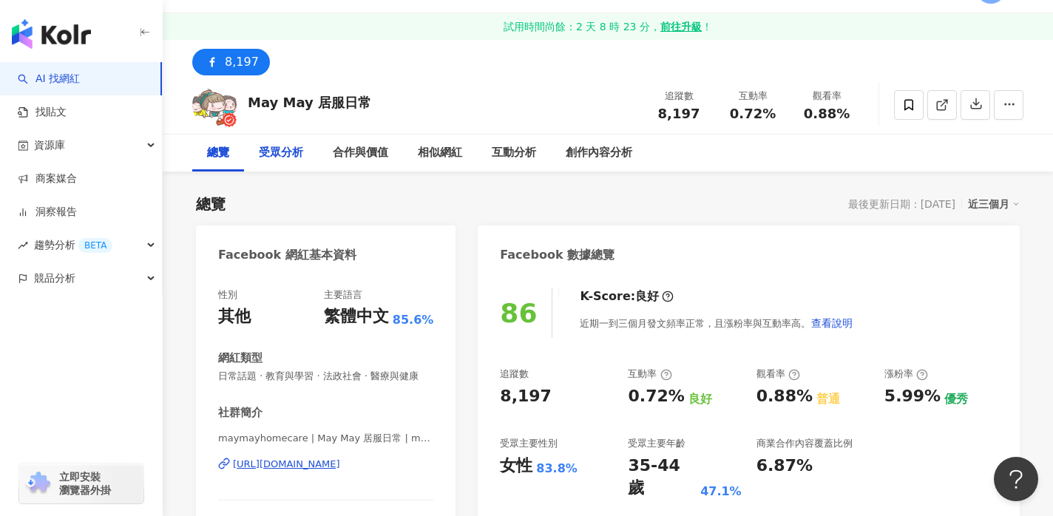
click at [280, 161] on div "受眾分析" at bounding box center [281, 153] width 44 height 18
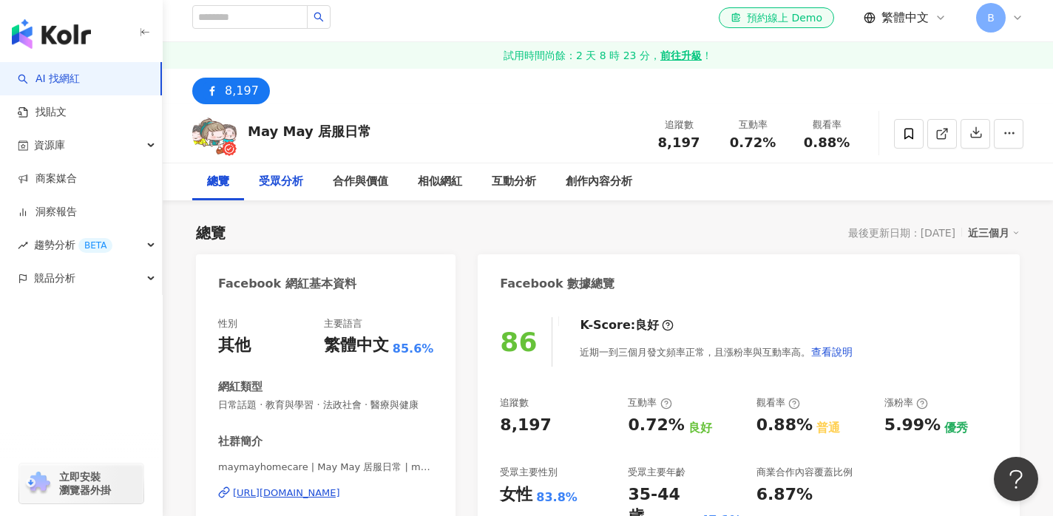
click at [288, 177] on div "受眾分析" at bounding box center [281, 182] width 44 height 18
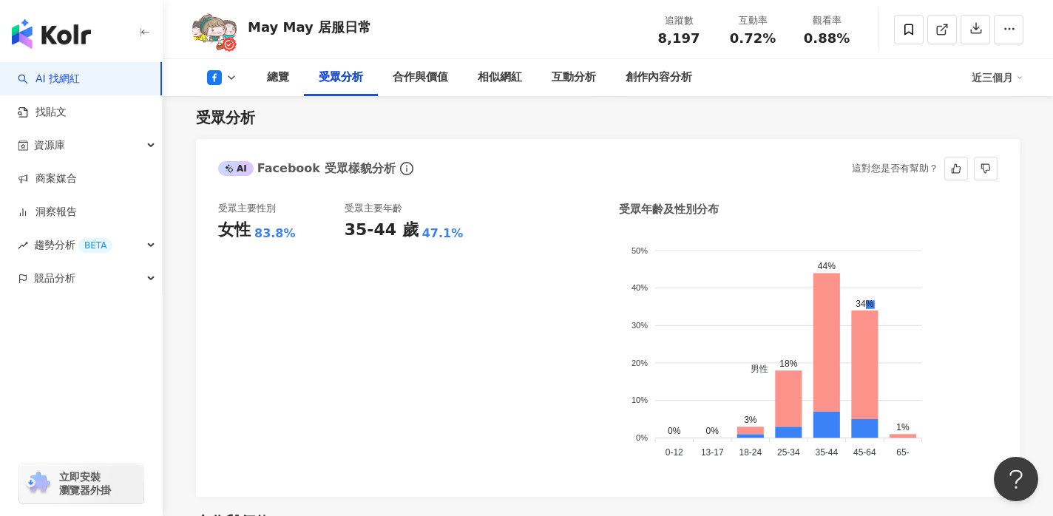
scroll to position [1262, 0]
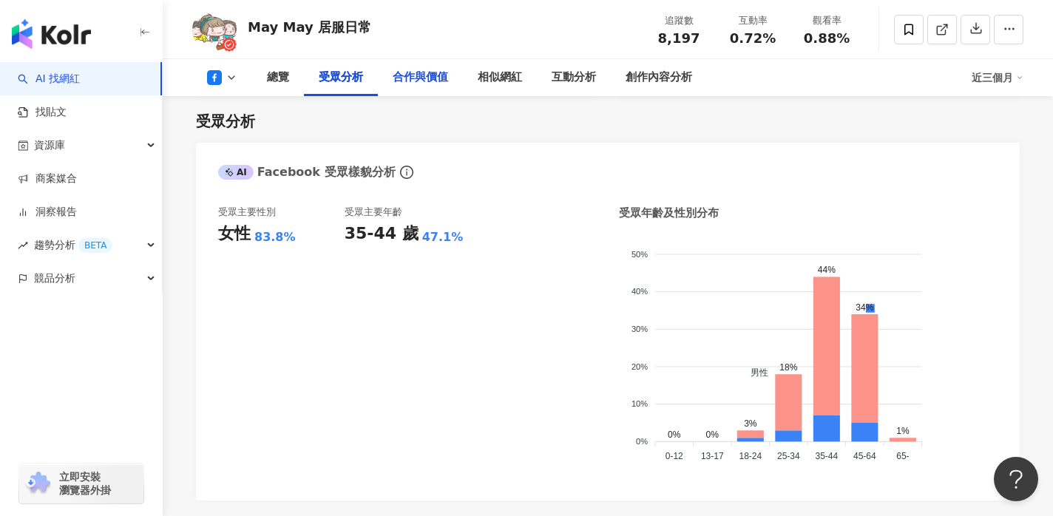
click at [420, 78] on div "合作與價值" at bounding box center [420, 78] width 55 height 18
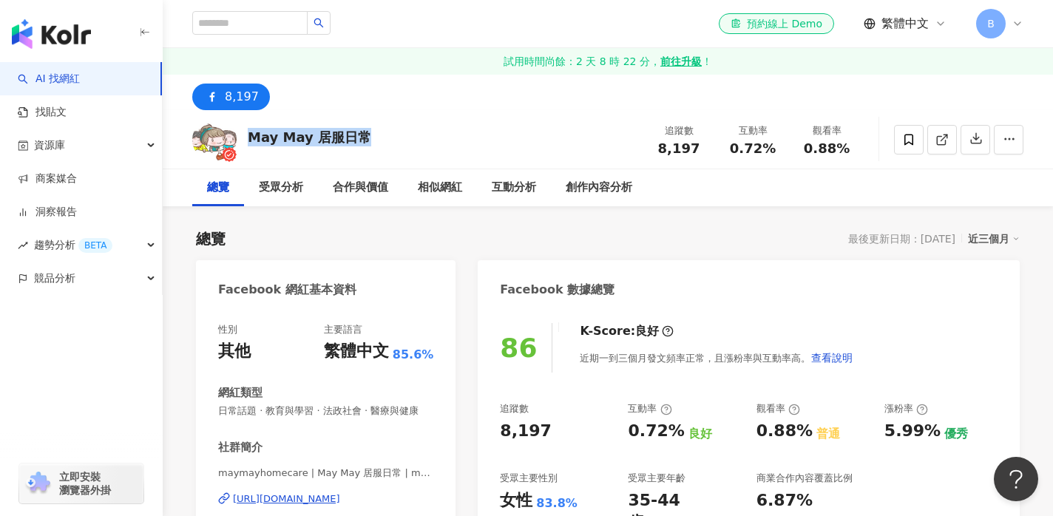
drag, startPoint x: 370, startPoint y: 141, endPoint x: 250, endPoint y: 143, distance: 120.6
click at [250, 143] on div "May May 居服日常 追蹤數 8,197 互動率 0.72% 觀看率 0.88%" at bounding box center [608, 139] width 890 height 58
copy div "May May 居服日常"
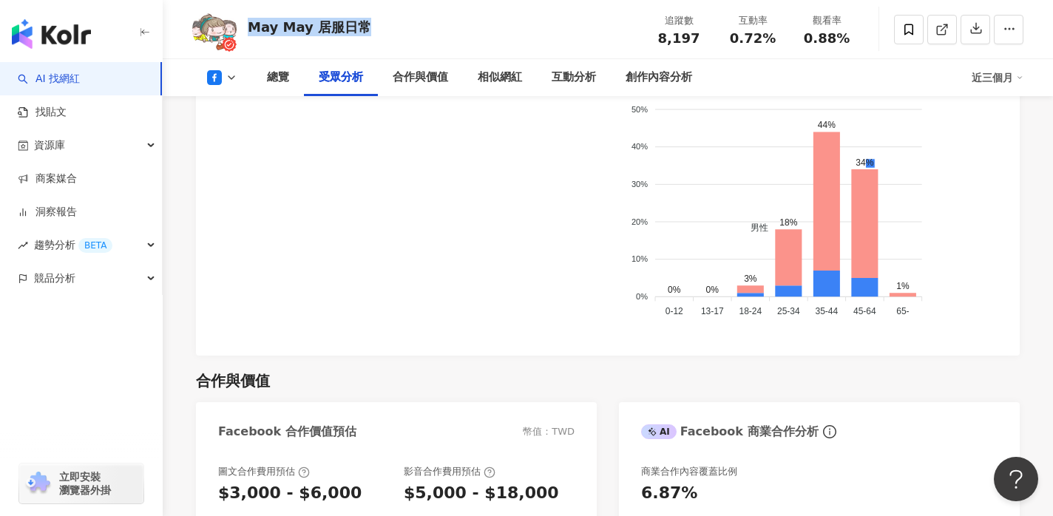
scroll to position [1693, 0]
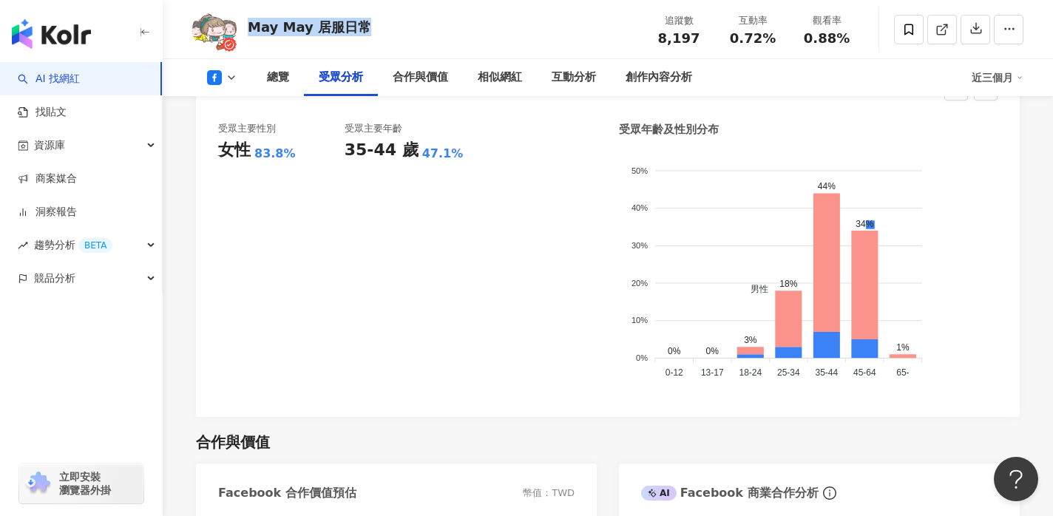
scroll to position [1336, 0]
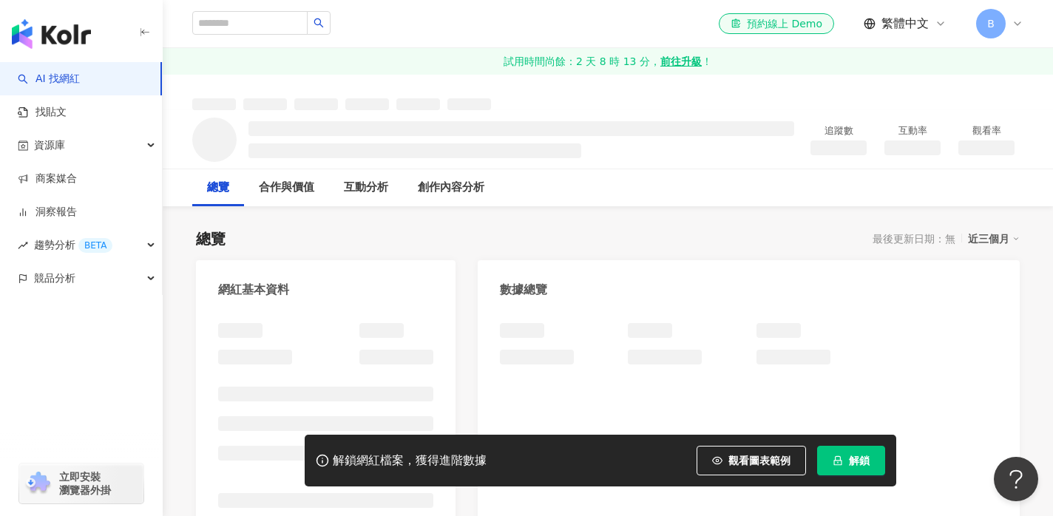
click at [853, 460] on span "解鎖" at bounding box center [859, 461] width 21 height 12
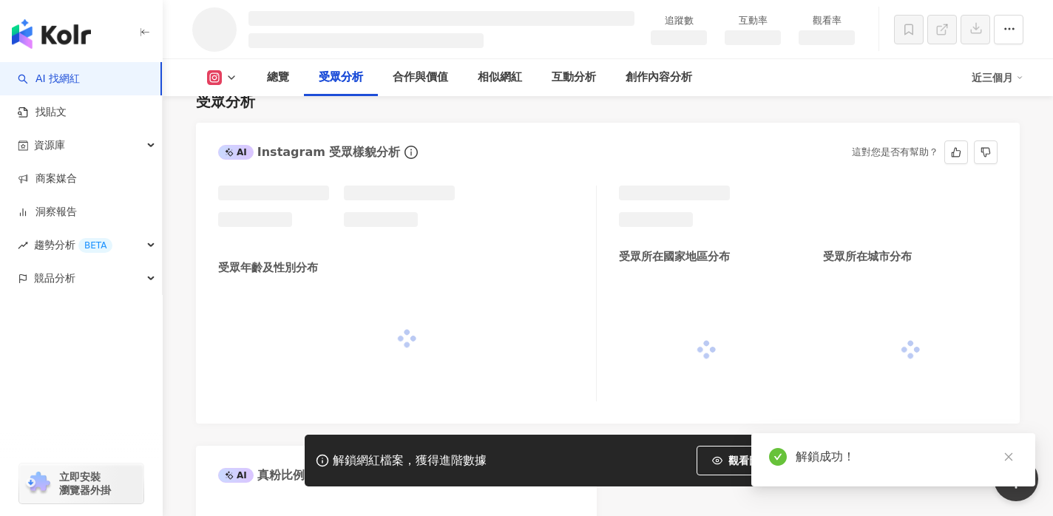
scroll to position [1154, 0]
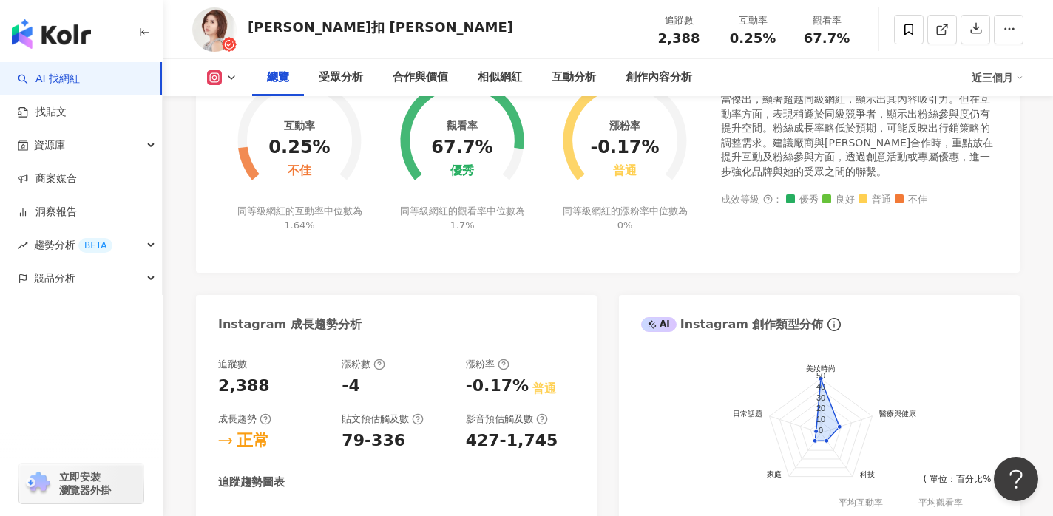
scroll to position [759, 0]
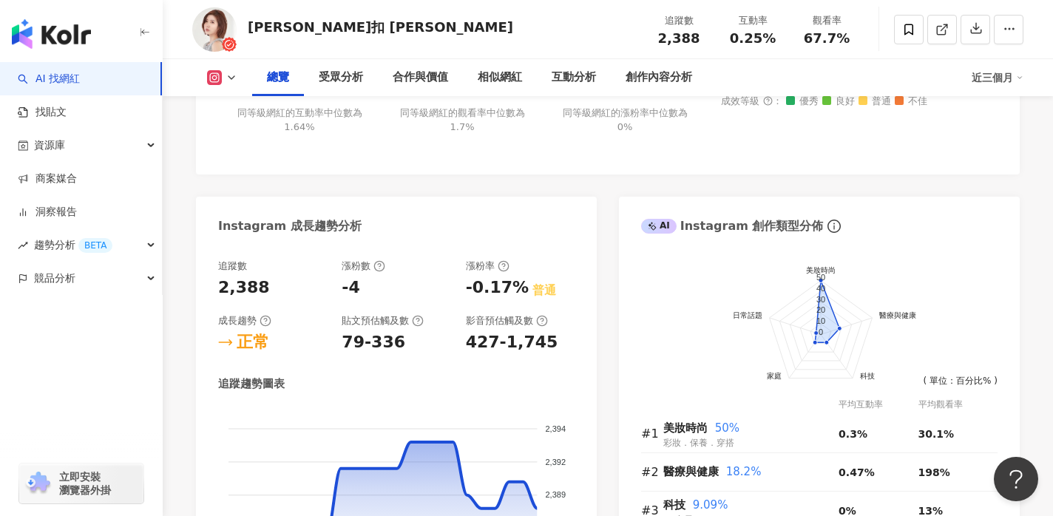
click at [232, 75] on icon at bounding box center [232, 78] width 12 height 12
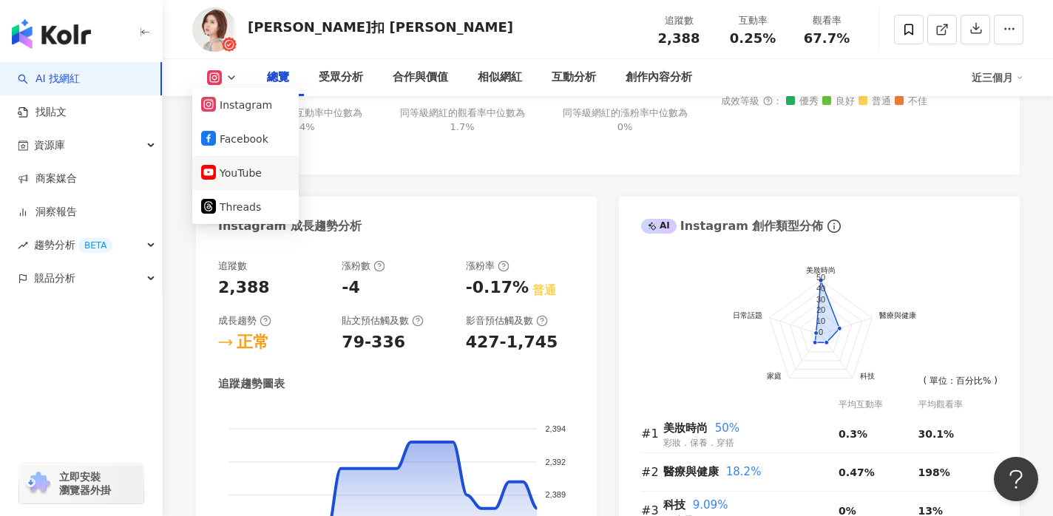
click at [237, 169] on button "YouTube" at bounding box center [245, 173] width 89 height 21
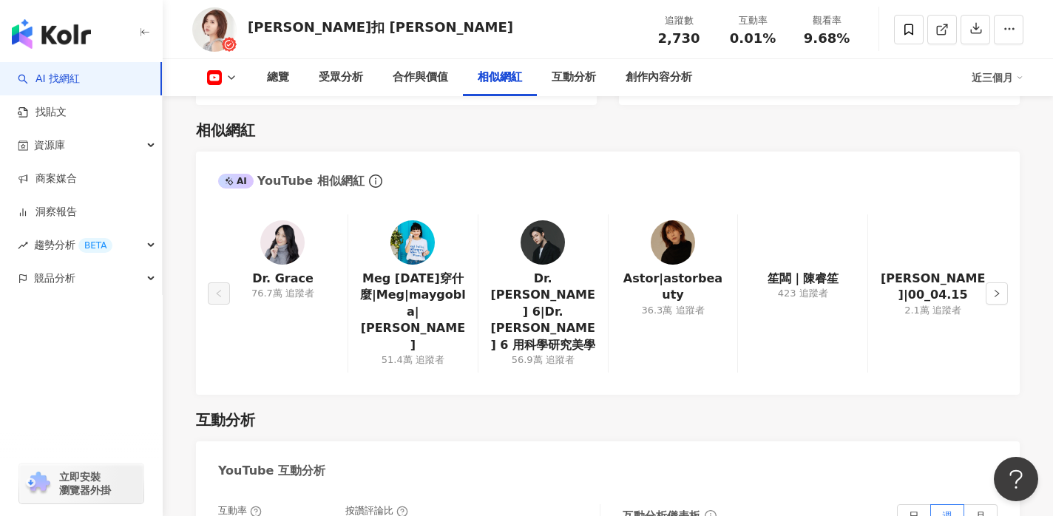
scroll to position [2219, 0]
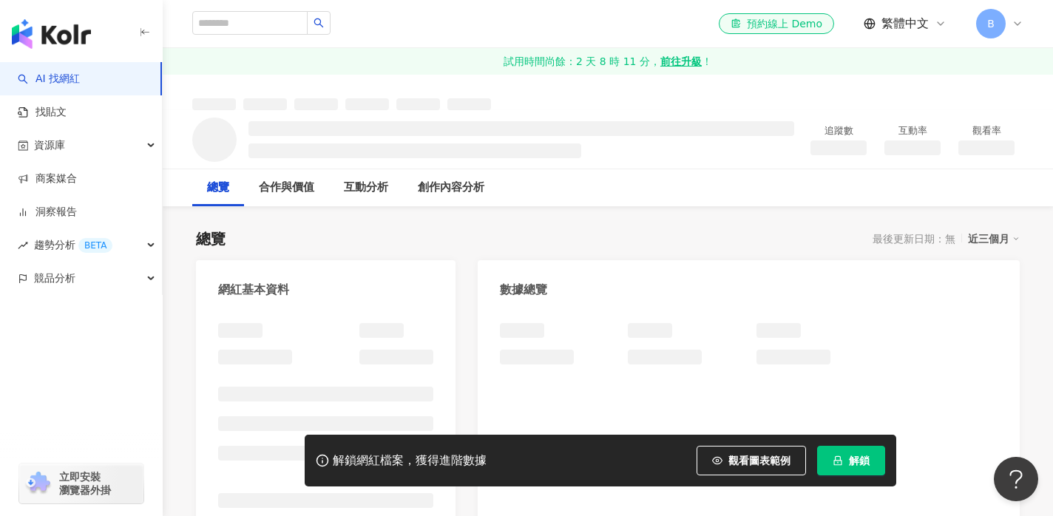
click at [849, 456] on span "解鎖" at bounding box center [859, 461] width 21 height 12
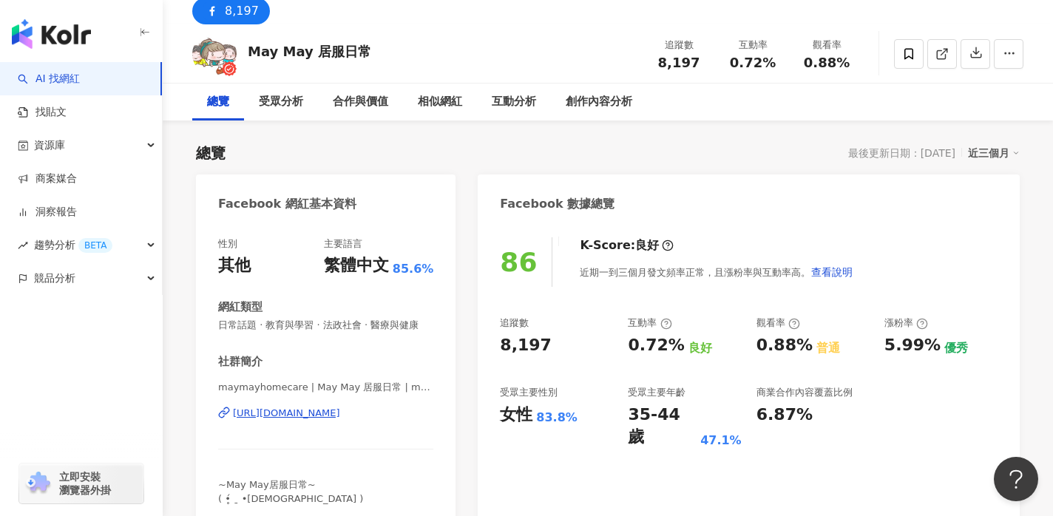
scroll to position [87, 0]
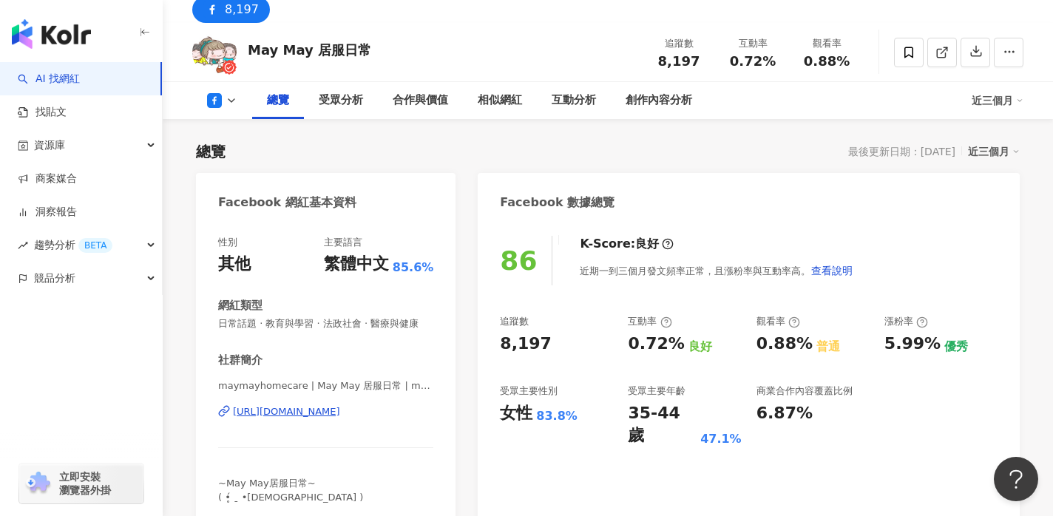
click at [322, 410] on div "[URL][DOMAIN_NAME]" at bounding box center [286, 411] width 107 height 13
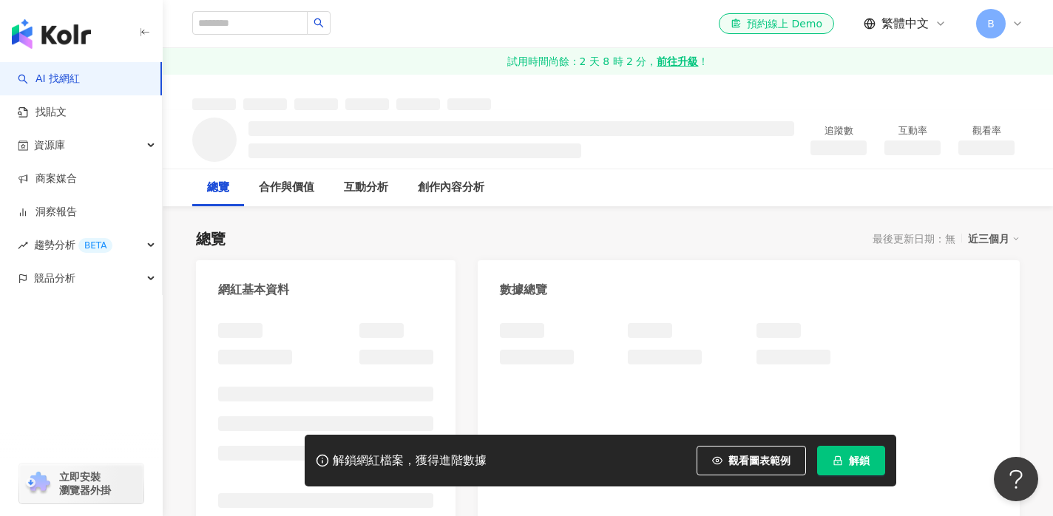
click at [859, 458] on span "解鎖" at bounding box center [859, 461] width 21 height 12
click at [858, 456] on span "解鎖" at bounding box center [859, 461] width 21 height 12
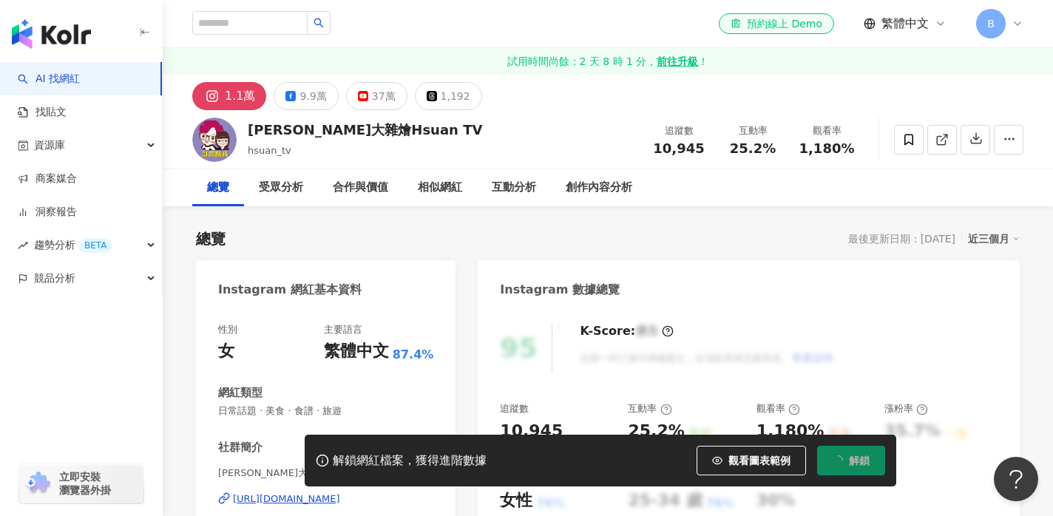
click at [362, 89] on button "37萬" at bounding box center [376, 96] width 61 height 28
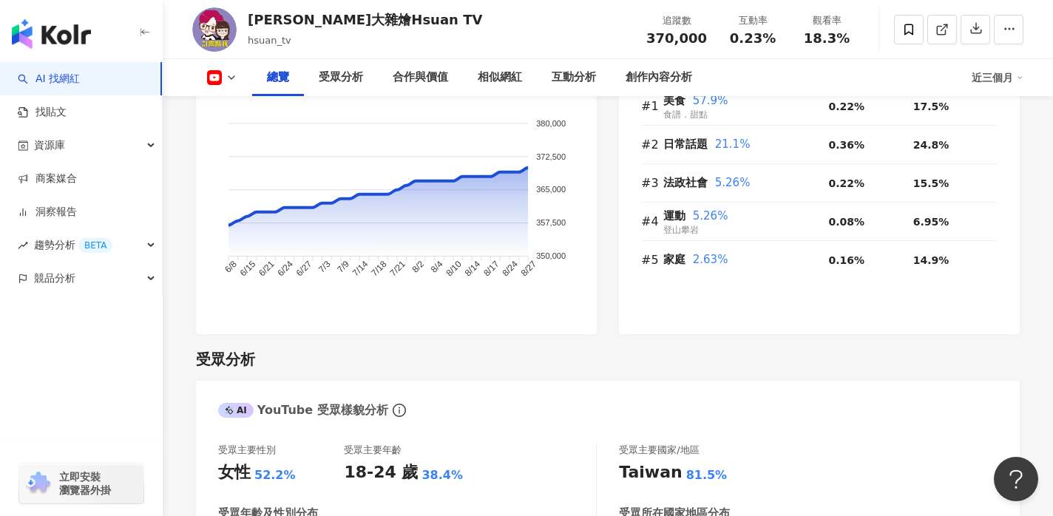
scroll to position [1065, 0]
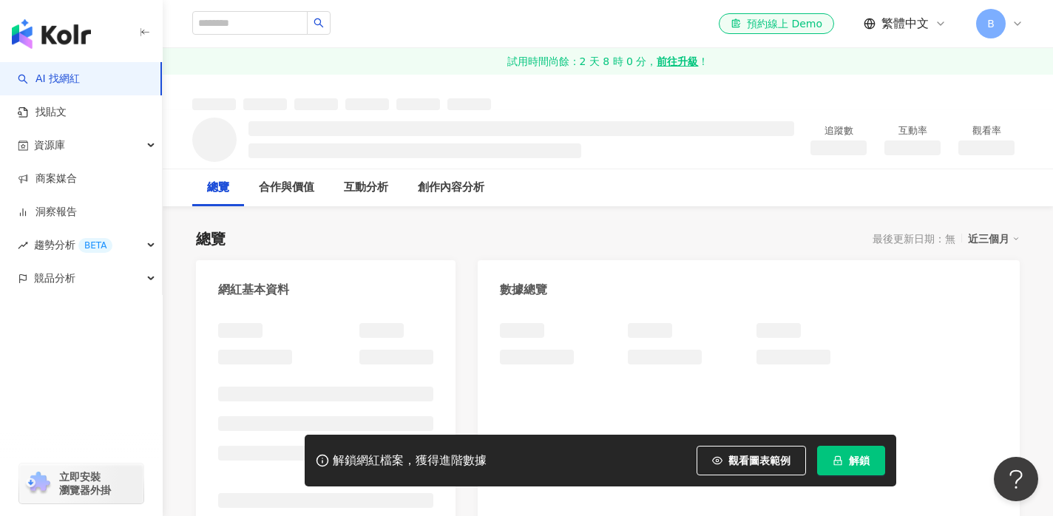
click at [861, 461] on span "解鎖" at bounding box center [859, 461] width 21 height 12
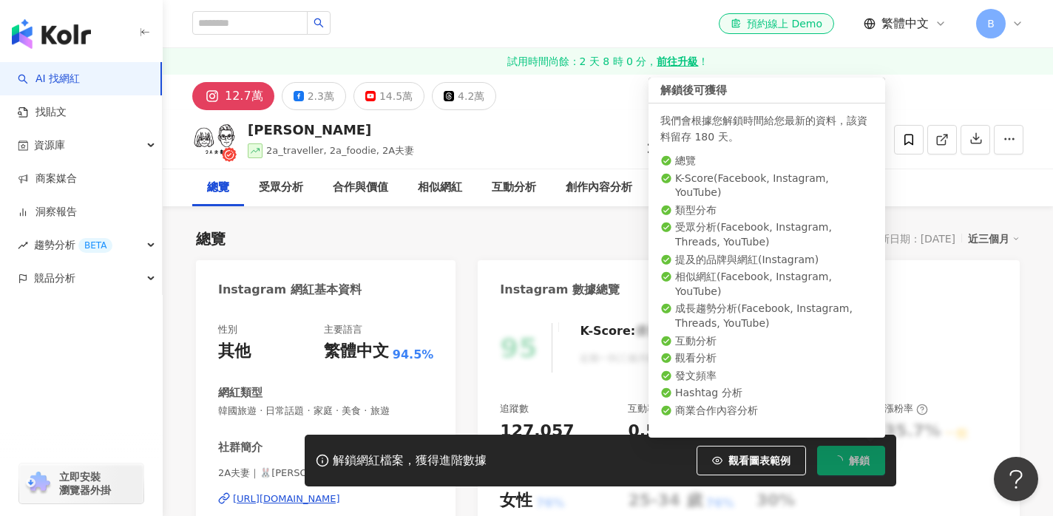
click at [861, 461] on span "解鎖" at bounding box center [859, 461] width 21 height 12
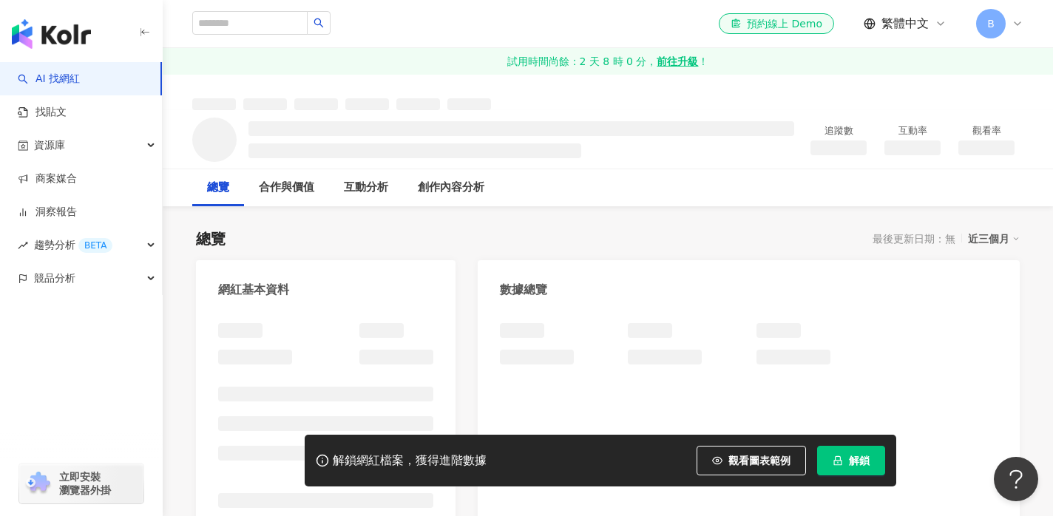
click at [858, 460] on span "解鎖" at bounding box center [859, 461] width 21 height 12
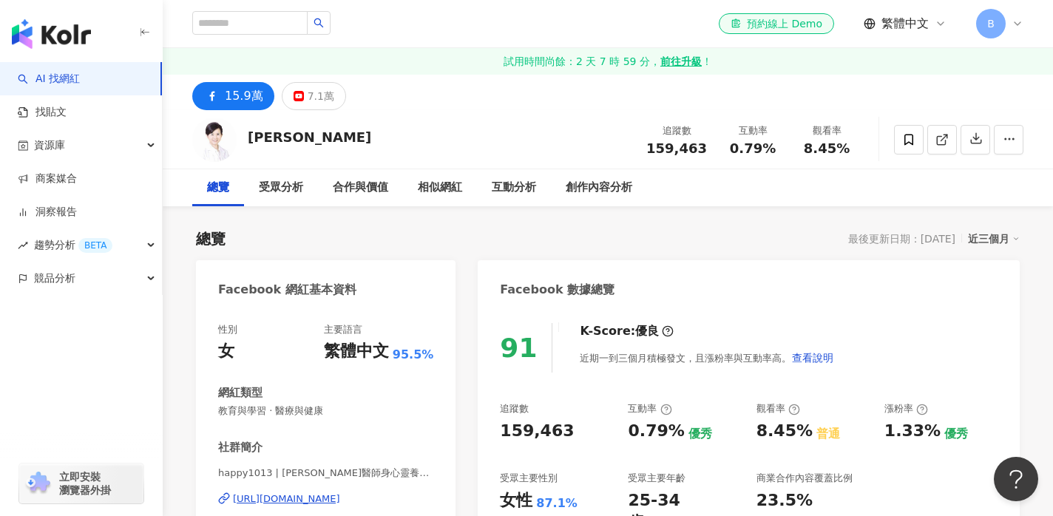
scroll to position [4, 0]
click at [291, 187] on div "受眾分析" at bounding box center [281, 188] width 44 height 18
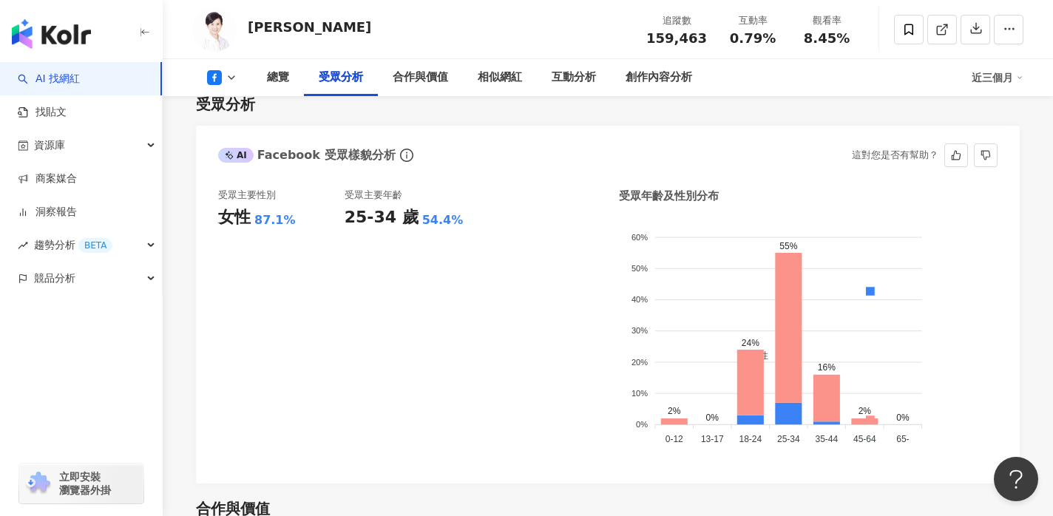
scroll to position [1289, 0]
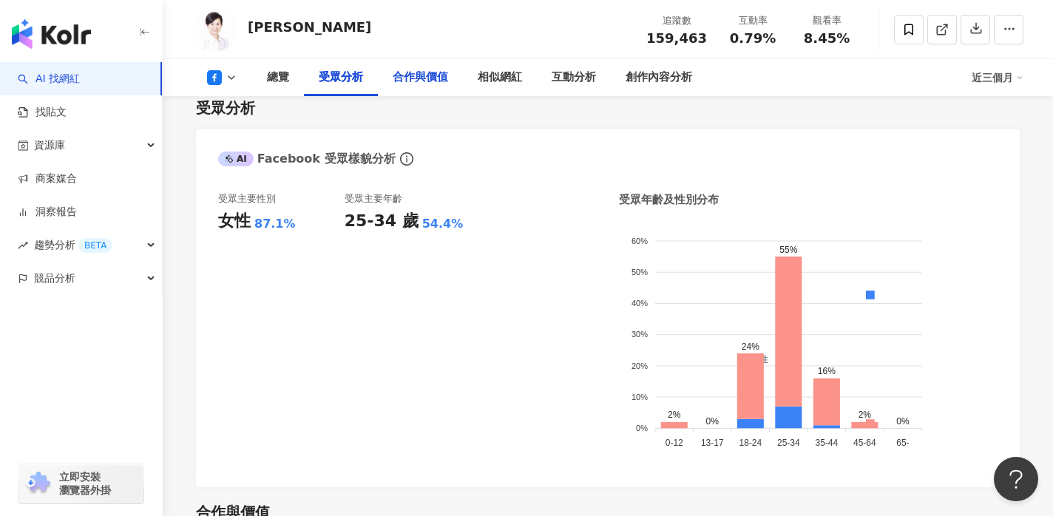
click at [423, 79] on div "合作與價值" at bounding box center [420, 78] width 55 height 18
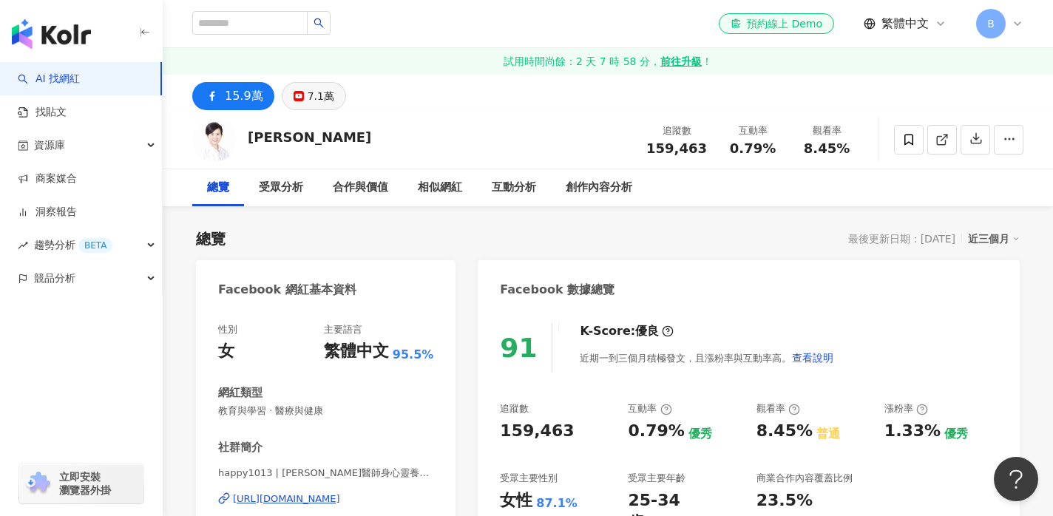
click at [308, 103] on div "7.1萬" at bounding box center [321, 96] width 27 height 21
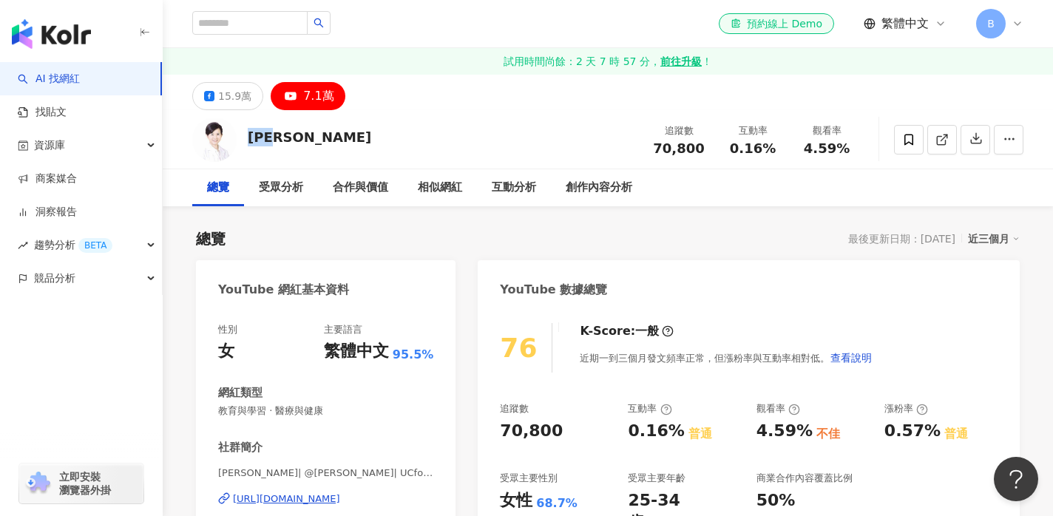
drag, startPoint x: 255, startPoint y: 136, endPoint x: 285, endPoint y: 136, distance: 30.3
click at [286, 136] on div "許瑞云" at bounding box center [309, 137] width 123 height 18
copy div "許瑞云"
click at [227, 90] on div "15.9萬" at bounding box center [234, 96] width 33 height 21
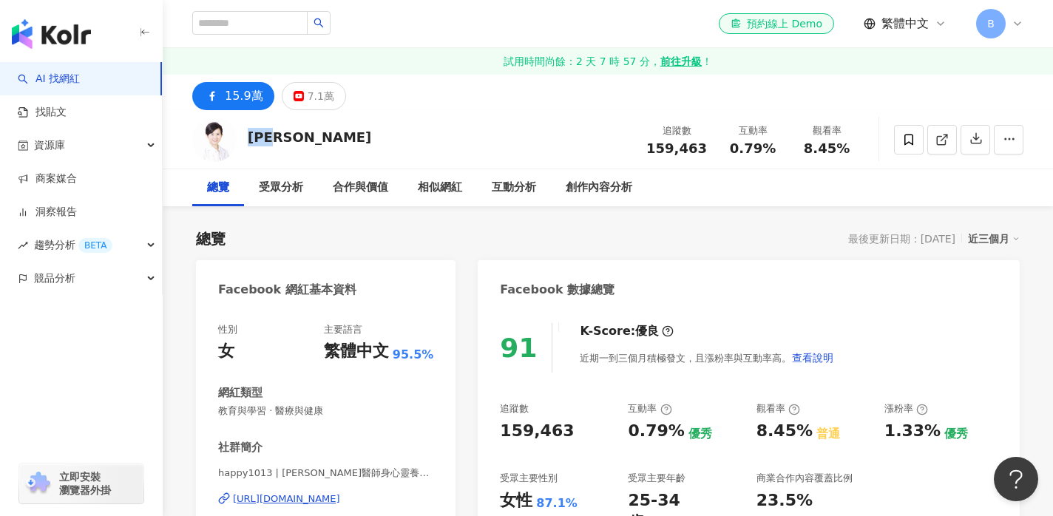
scroll to position [106, 0]
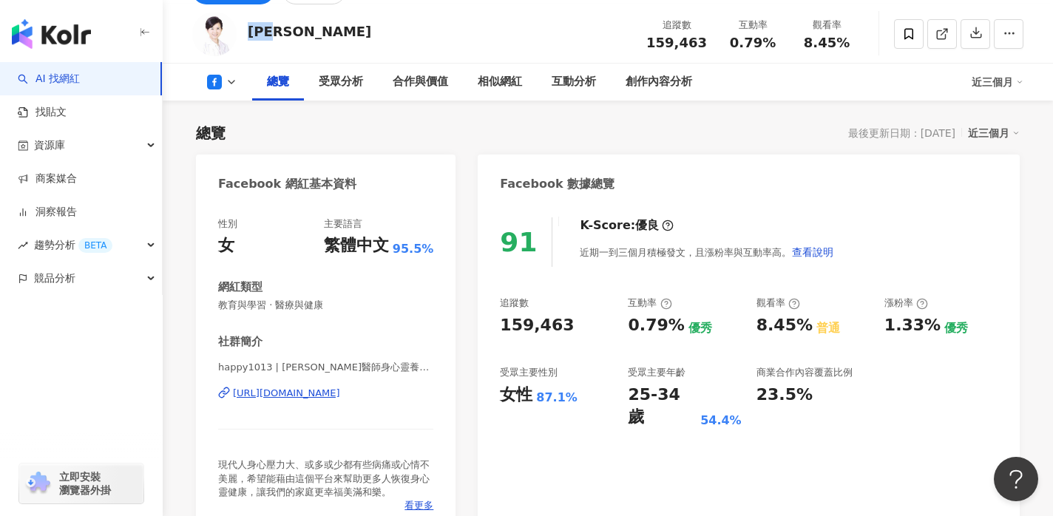
click at [325, 395] on div "https://www.facebook.com/313162752070859" at bounding box center [286, 393] width 107 height 13
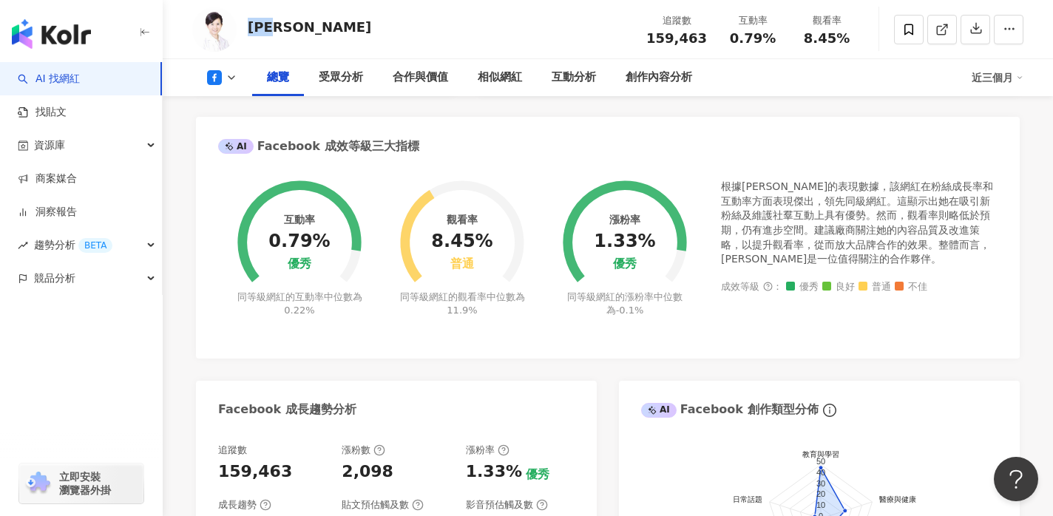
scroll to position [546, 0]
